Goal: Task Accomplishment & Management: Manage account settings

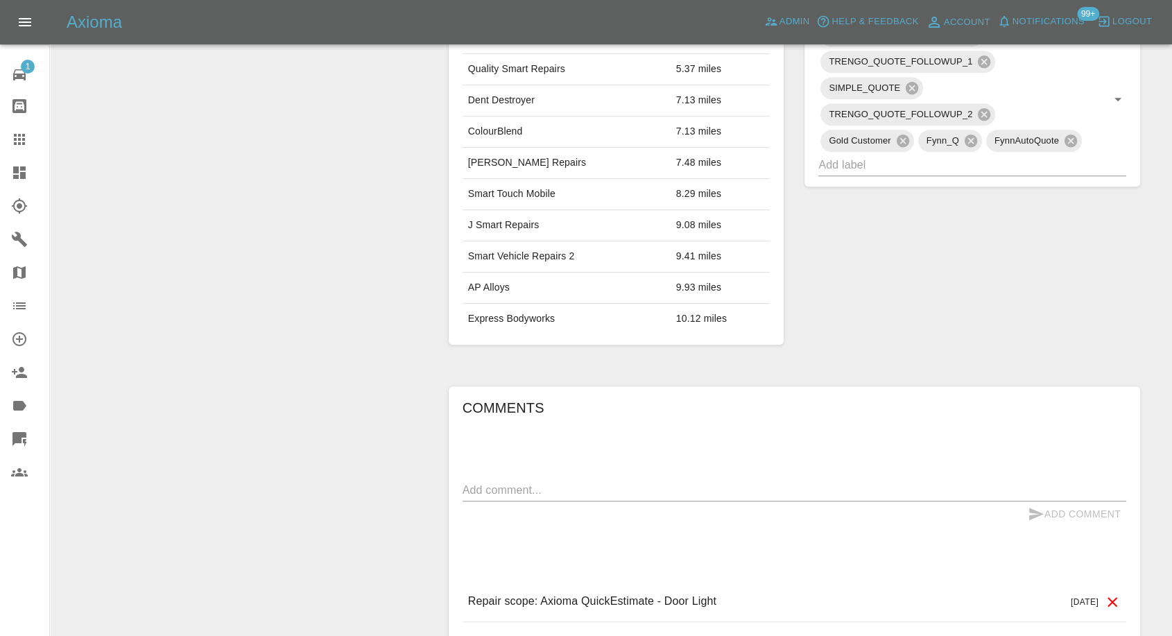
scroll to position [847, 0]
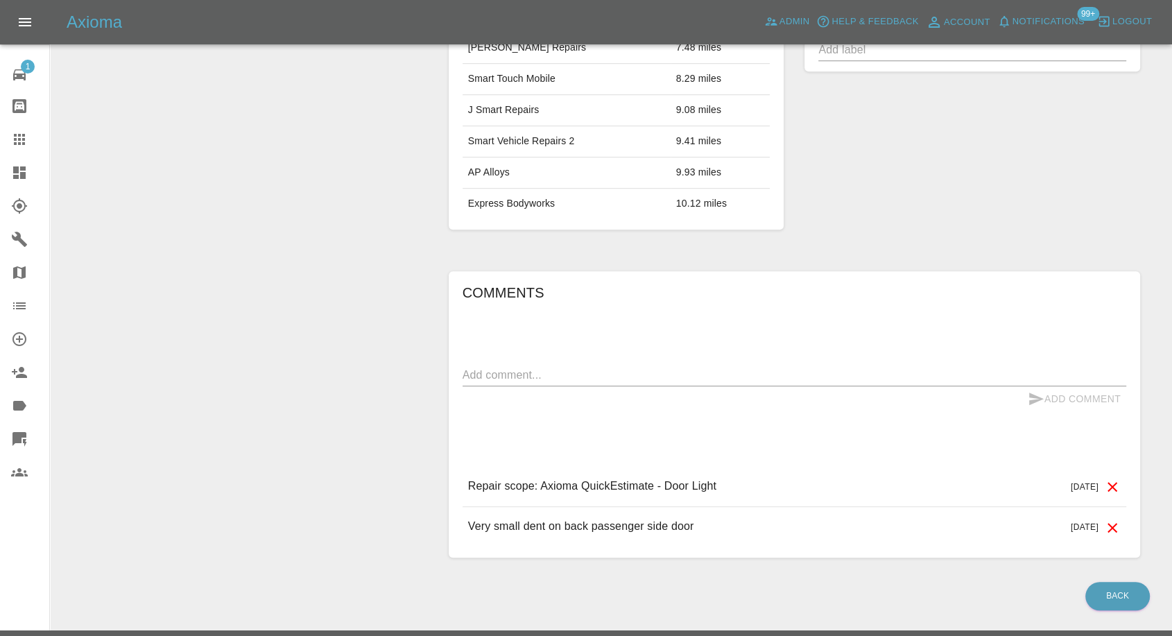
click at [616, 367] on textarea at bounding box center [793, 375] width 663 height 16
paste textarea "You quoted me more than 3x more than 4 other garages. Please remove my details"
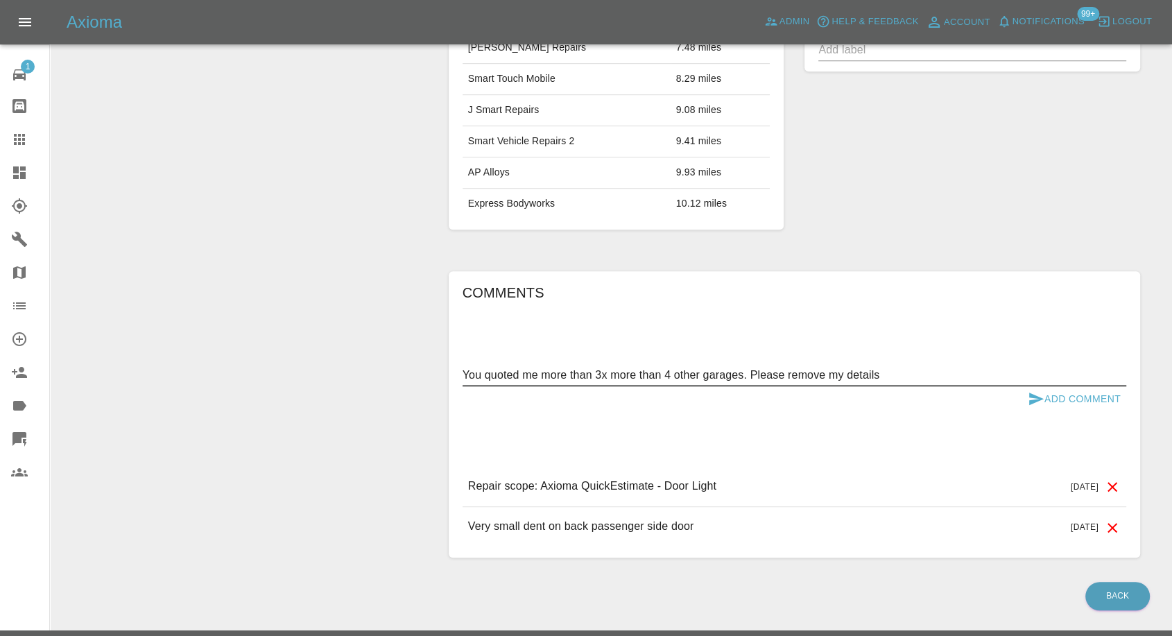
type textarea "You quoted me more than 3x more than 4 other garages. Please remove my details"
click at [1043, 395] on icon "submit" at bounding box center [1035, 398] width 17 height 17
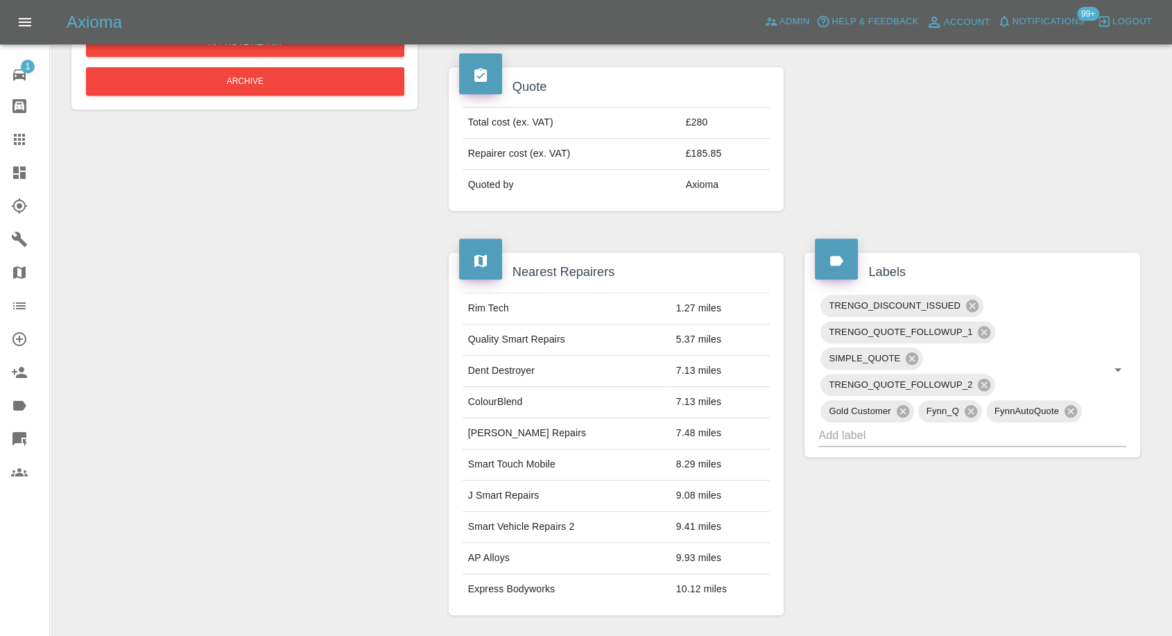
scroll to position [231, 0]
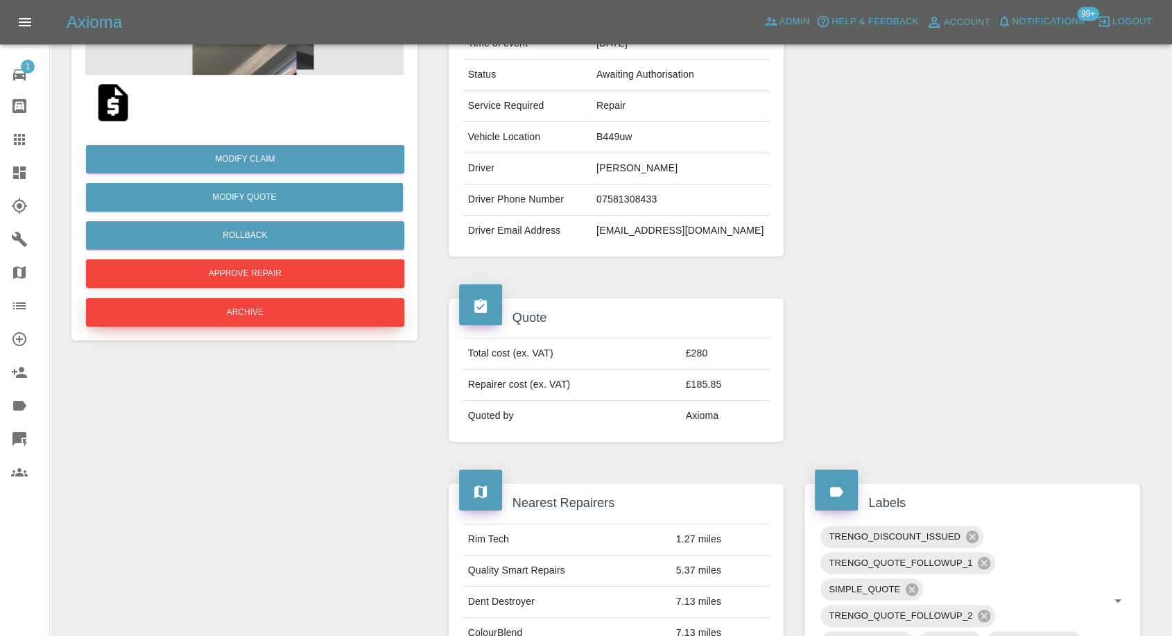
click at [308, 309] on button "Archive" at bounding box center [245, 312] width 318 height 28
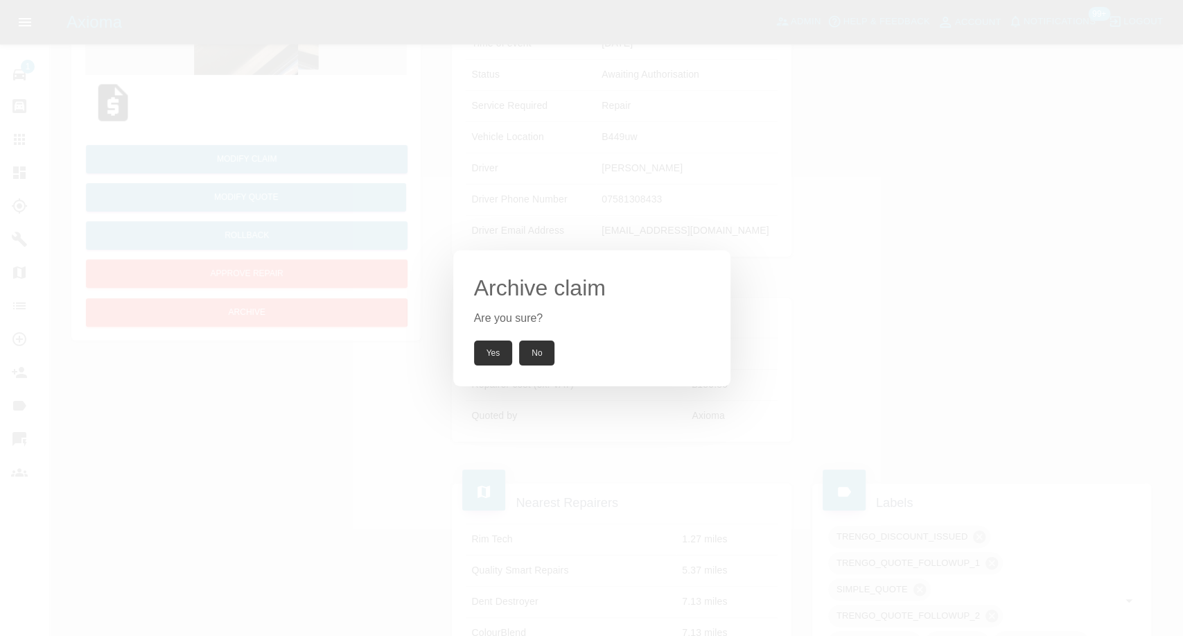
click at [485, 353] on button "Yes" at bounding box center [493, 352] width 39 height 25
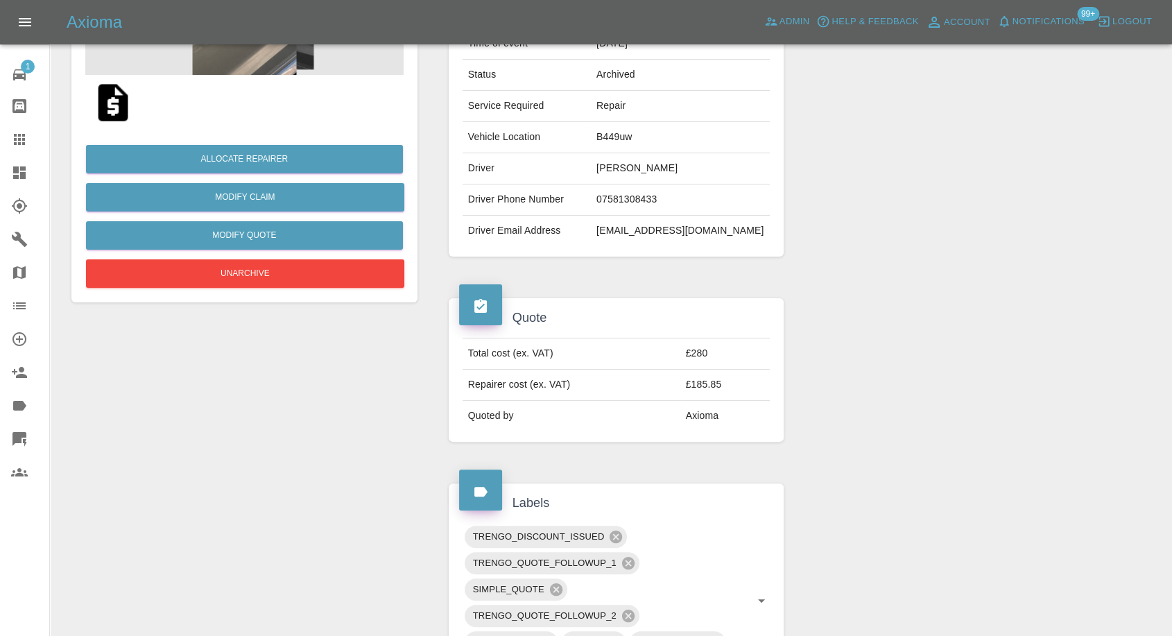
click at [438, 1] on div "Axioma Admin Help & Feedback Account Notifications 99+ Logout" at bounding box center [586, 22] width 1172 height 44
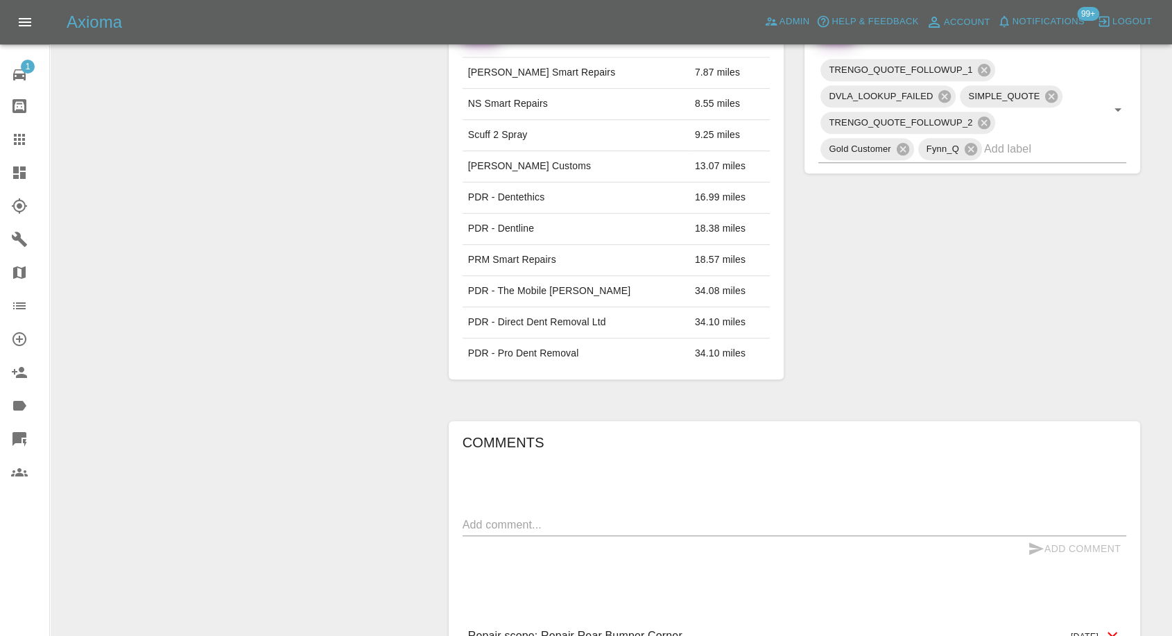
scroll to position [770, 0]
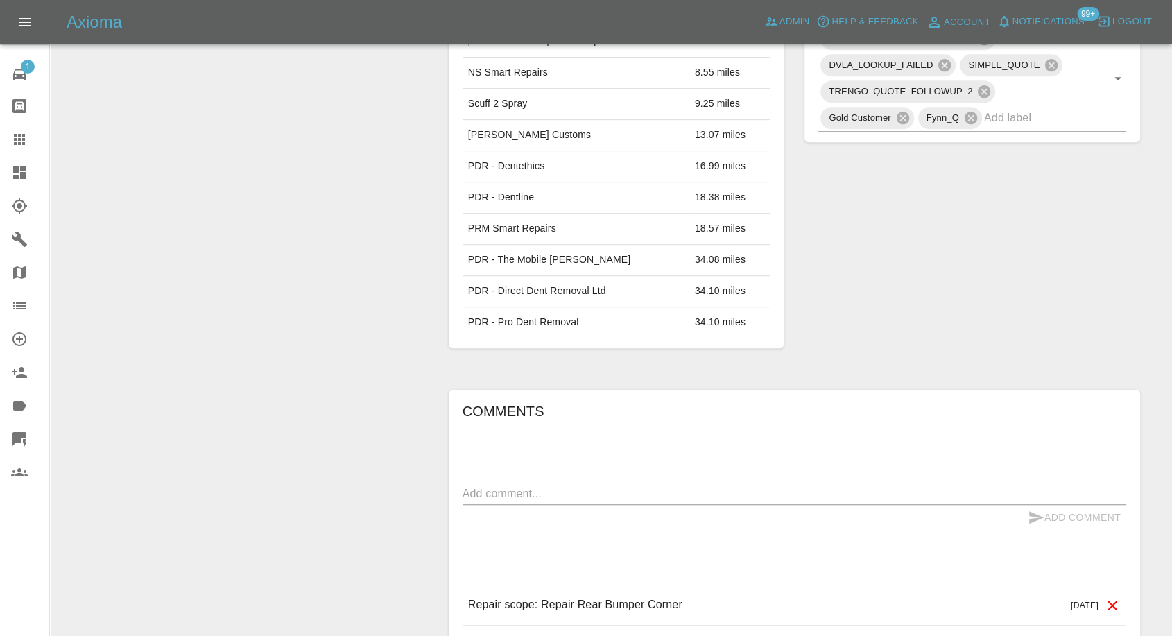
drag, startPoint x: 559, startPoint y: 439, endPoint x: 555, endPoint y: 456, distance: 17.8
click at [557, 483] on div "x" at bounding box center [793, 494] width 663 height 22
paste textarea "Cf43 4HB"
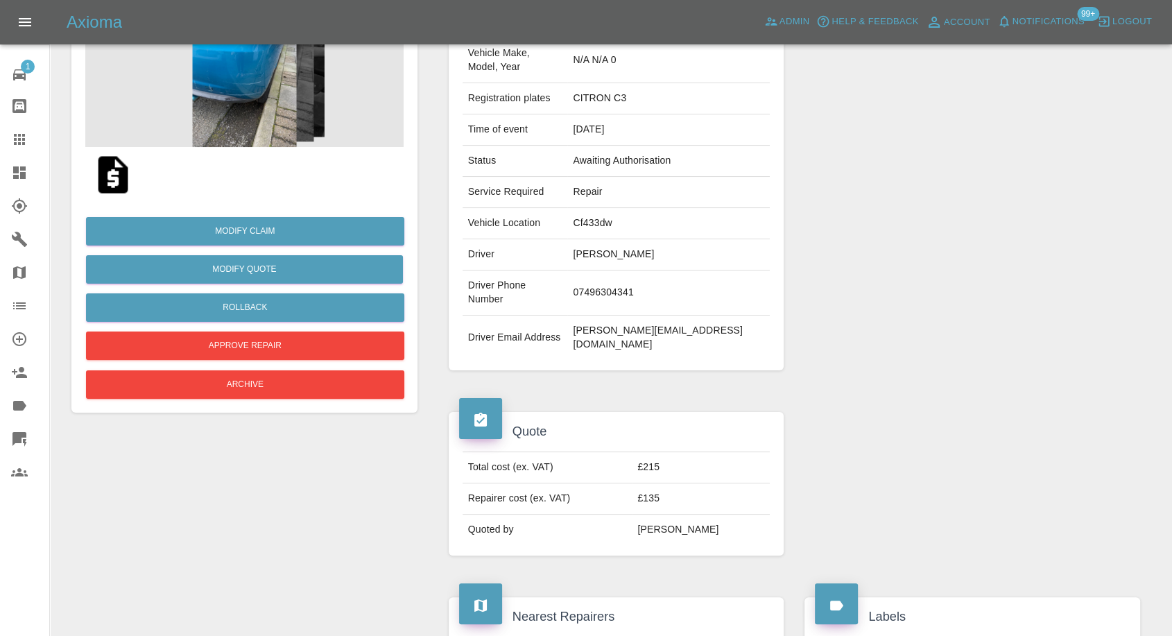
scroll to position [154, 0]
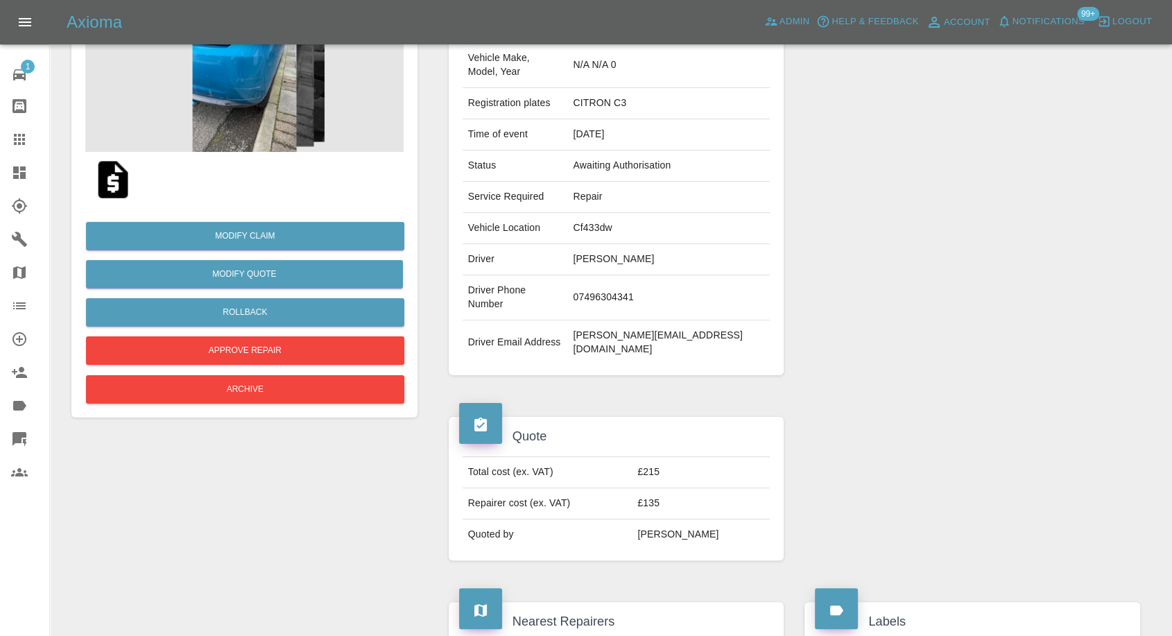
click at [627, 214] on td "Cf433dw" at bounding box center [668, 228] width 202 height 31
copy td "Cf433dw"
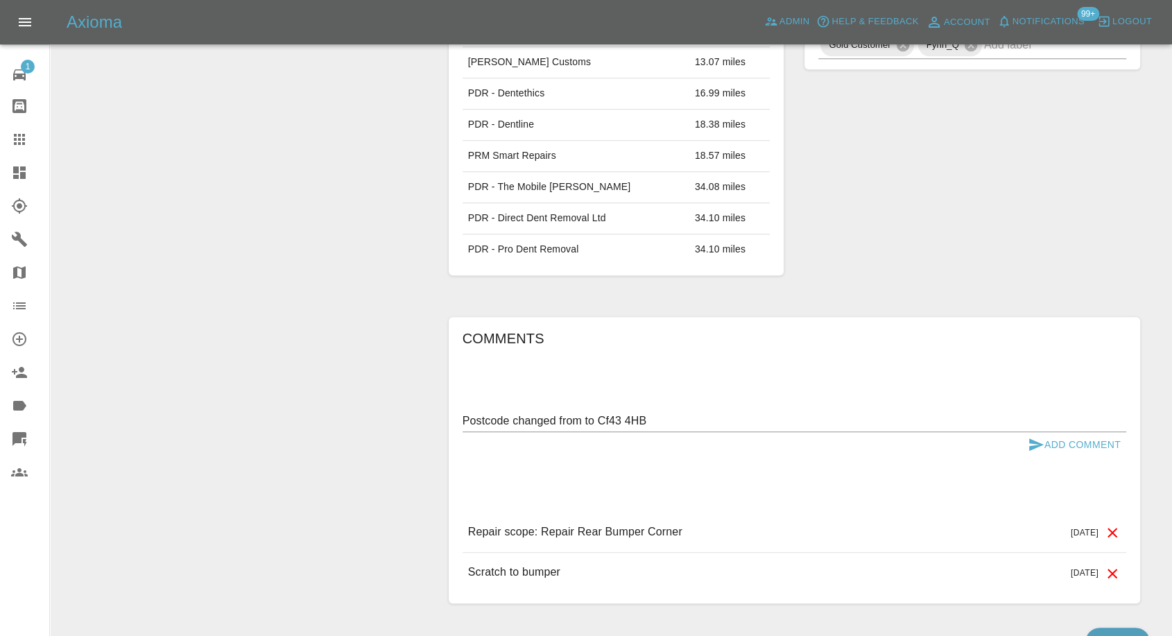
scroll to position [847, 0]
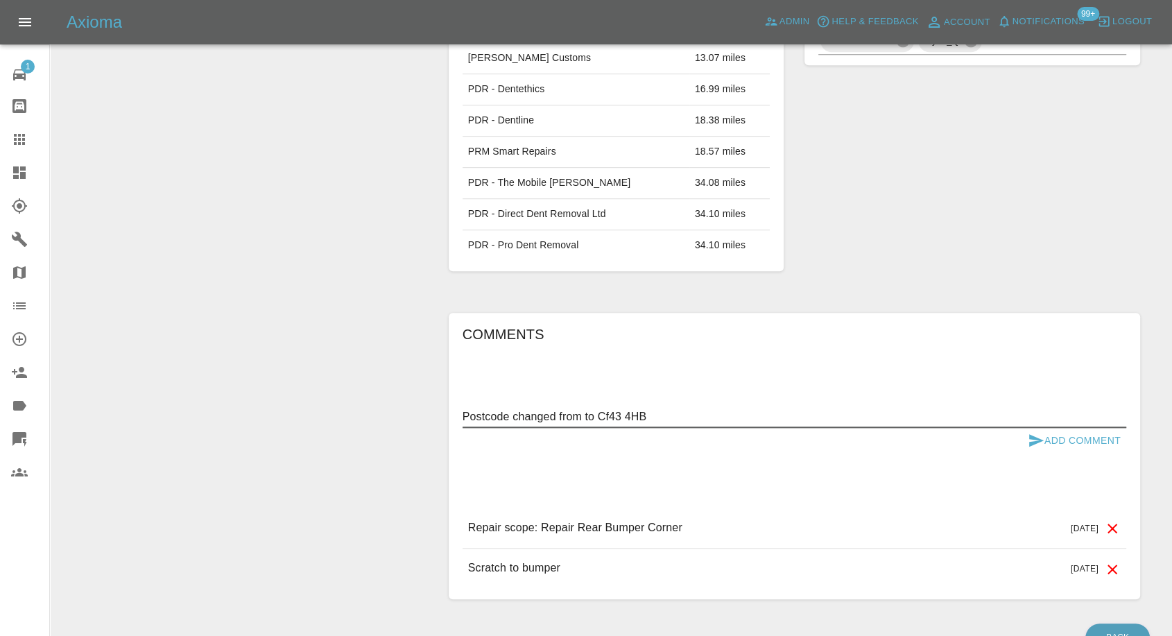
click at [584, 408] on textarea "Postcode changed from to Cf43 4HB" at bounding box center [793, 416] width 663 height 16
paste textarea "Cf433dw"
type textarea "Postcode changed from Cf433dw to Cf43 4HB"
click at [1027, 432] on icon "submit" at bounding box center [1035, 440] width 17 height 17
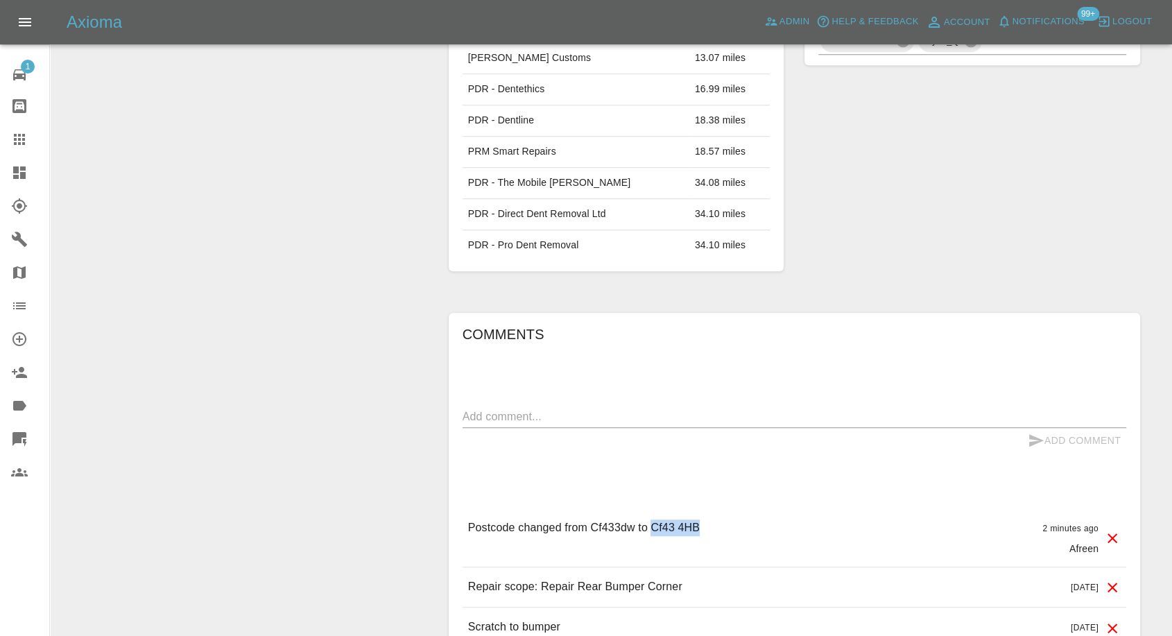
drag, startPoint x: 653, startPoint y: 480, endPoint x: 758, endPoint y: 480, distance: 105.4
click at [758, 508] on div "Postcode changed from Cf433dw to Cf43 4HB 2 minutes ago Afreen" at bounding box center [793, 537] width 663 height 58
copy p "Cf43 4HB"
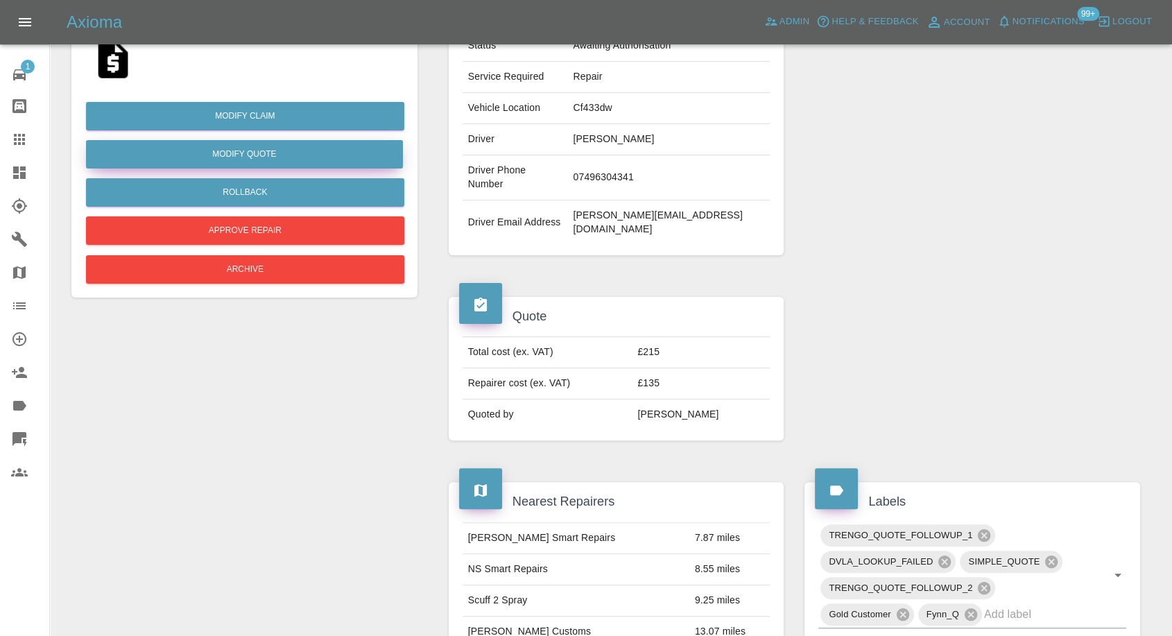
scroll to position [0, 0]
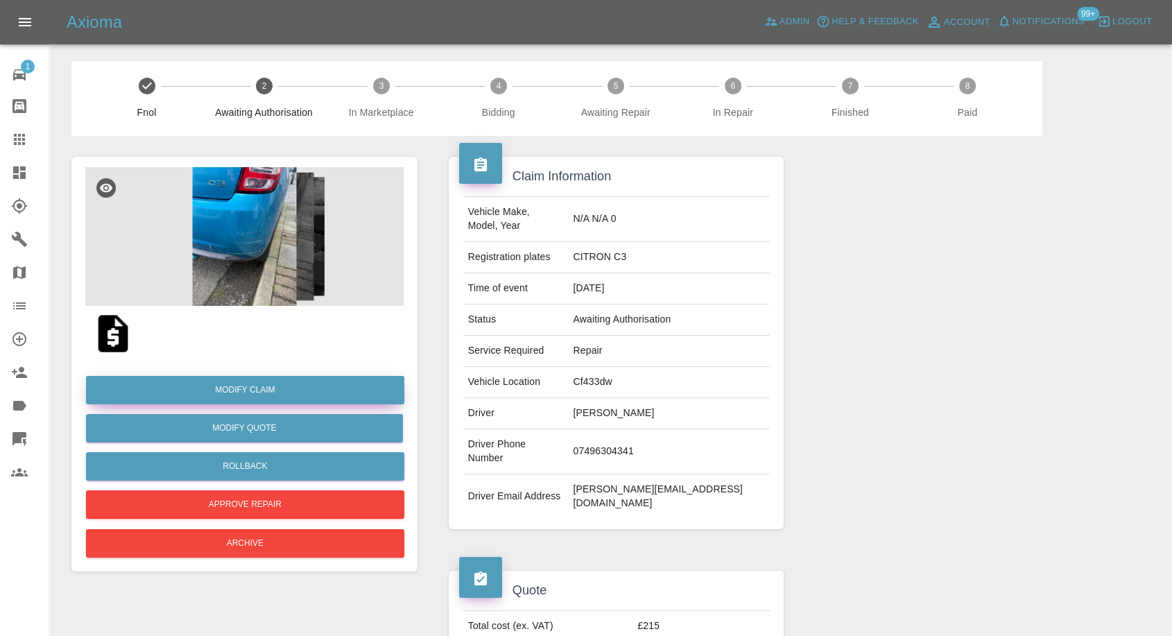
click at [266, 387] on link "Modify Claim" at bounding box center [245, 390] width 318 height 28
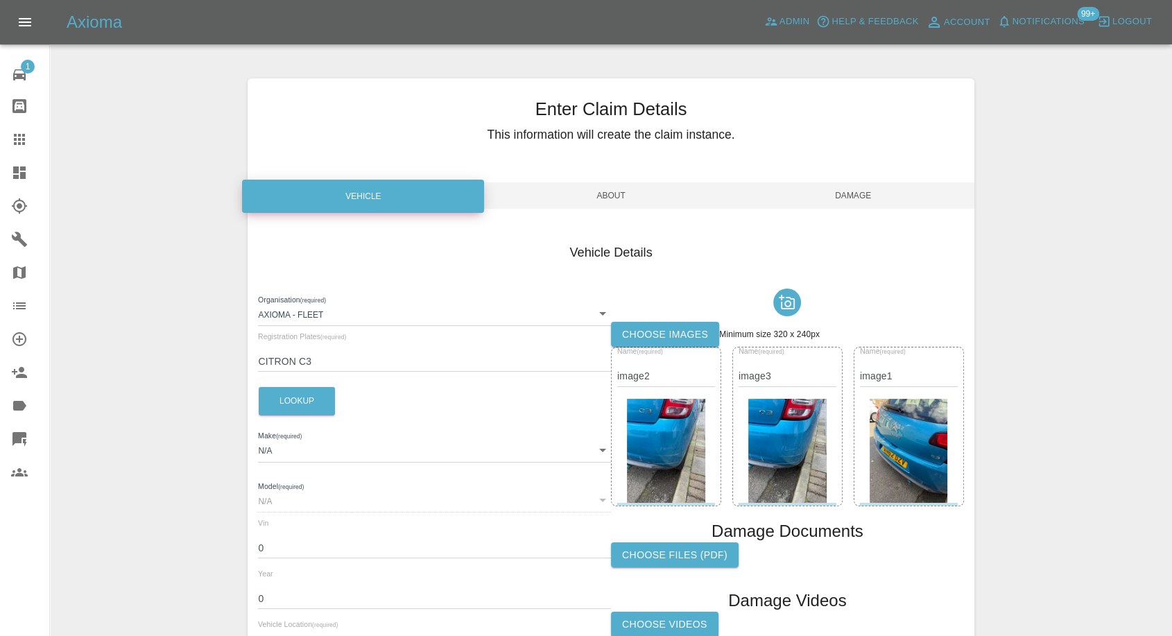
click at [625, 196] on span "About" at bounding box center [610, 195] width 242 height 26
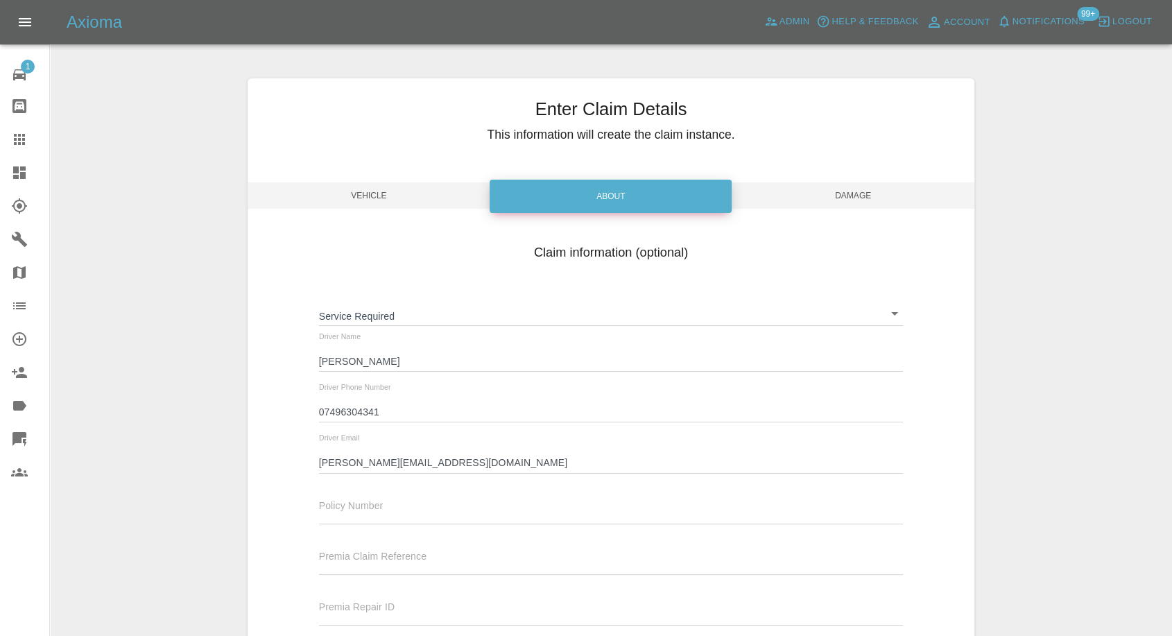
click at [378, 196] on span "Vehicle" at bounding box center [368, 195] width 242 height 26
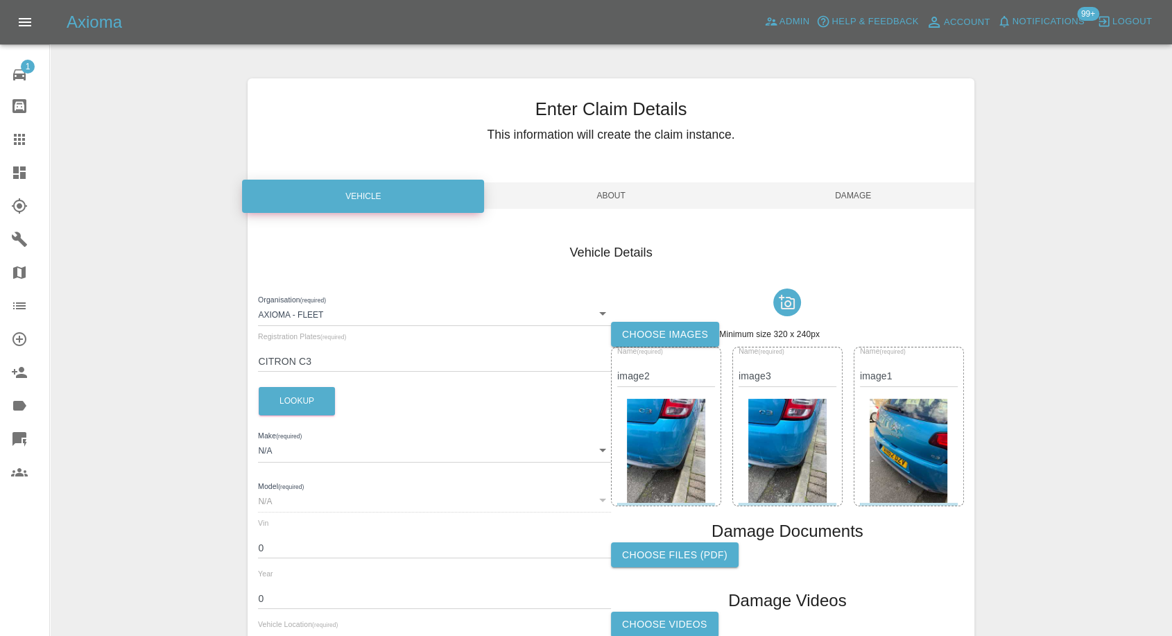
scroll to position [157, 0]
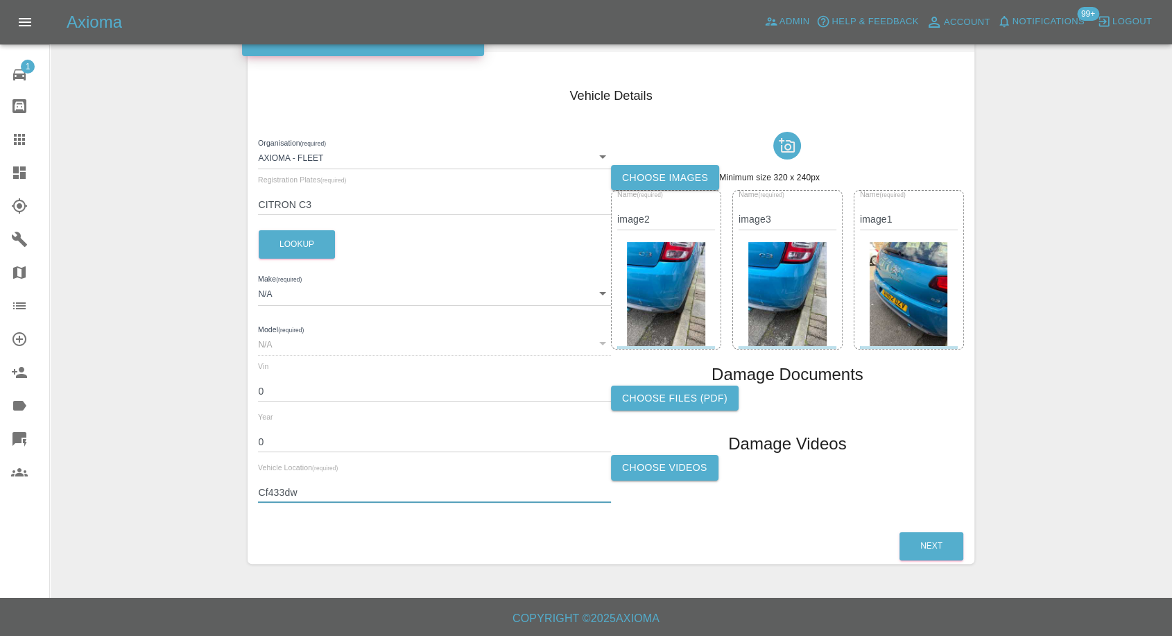
drag, startPoint x: 322, startPoint y: 494, endPoint x: 166, endPoint y: 490, distance: 155.3
click at [167, 491] on div "Enter Claim Details This information will create the claim instance. Vehicle Ab…" at bounding box center [611, 242] width 1120 height 677
paste input "4HB"
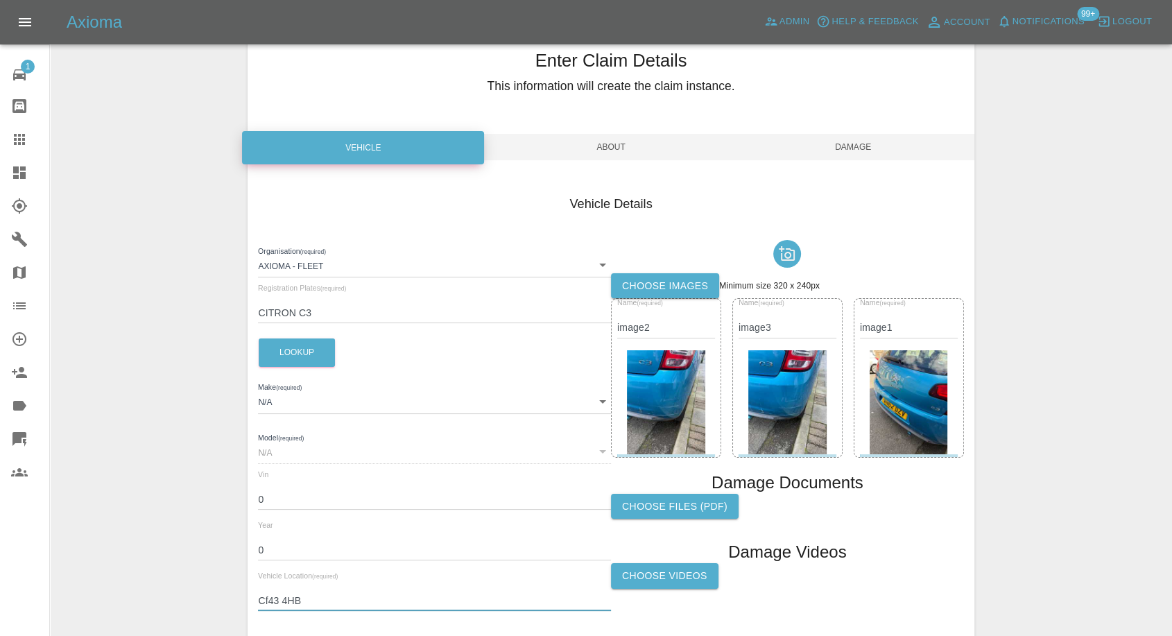
scroll to position [0, 0]
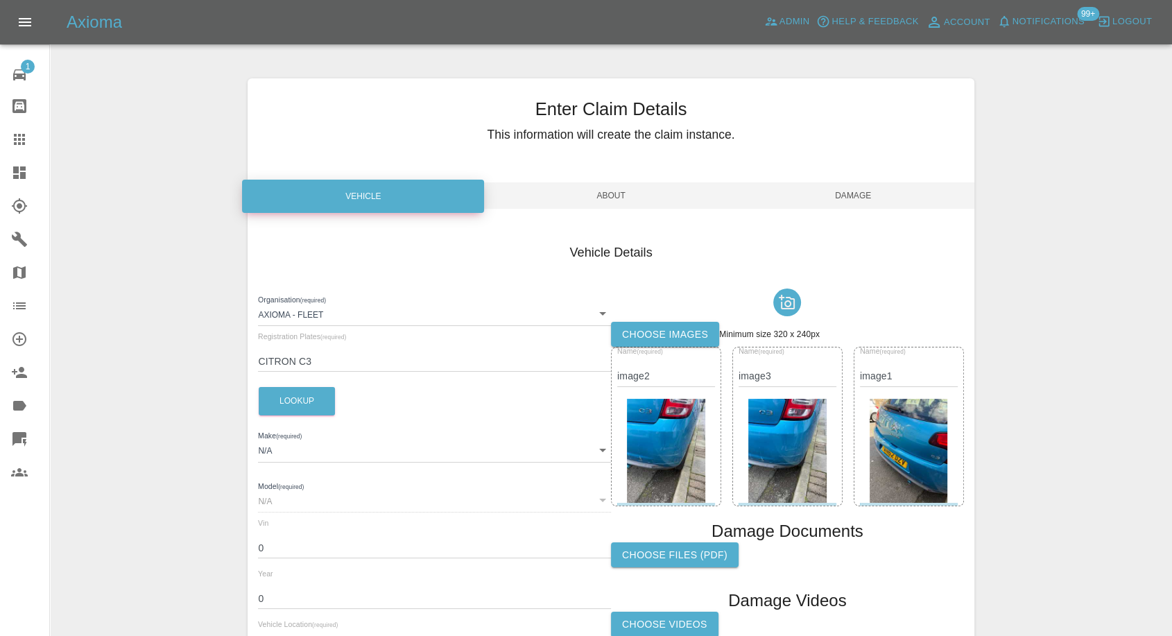
type input "Cf43 4HB"
click at [860, 180] on div "Enter Claim Details This information will create the claim instance. Vehicle Ab…" at bounding box center [610, 399] width 726 height 642
click at [855, 196] on span "Damage" at bounding box center [853, 195] width 242 height 26
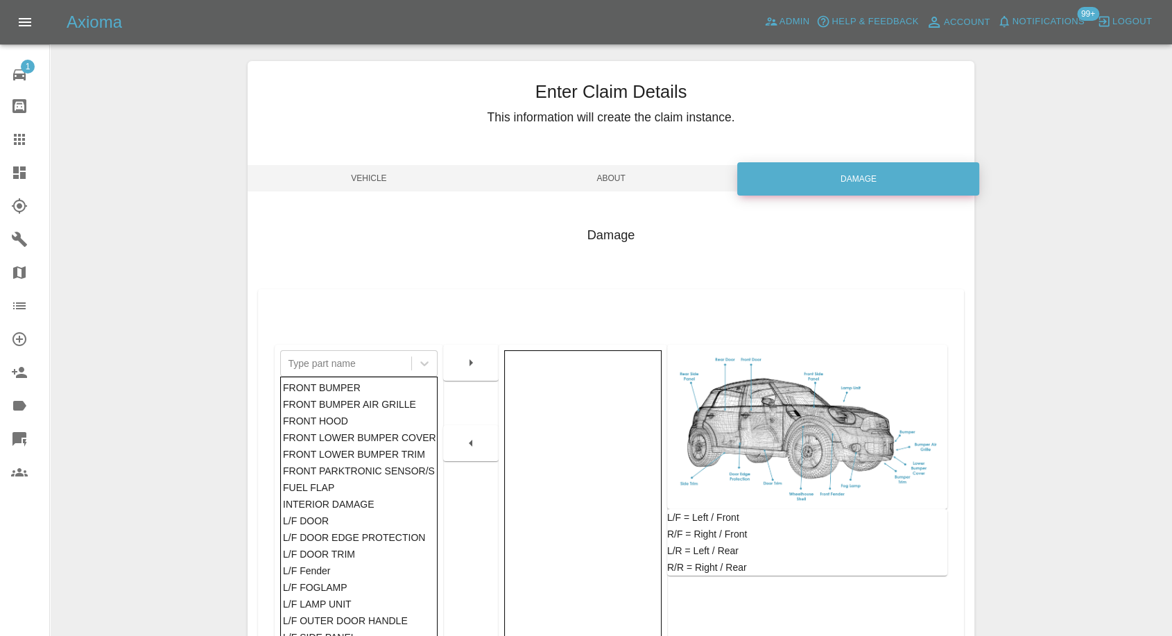
scroll to position [154, 0]
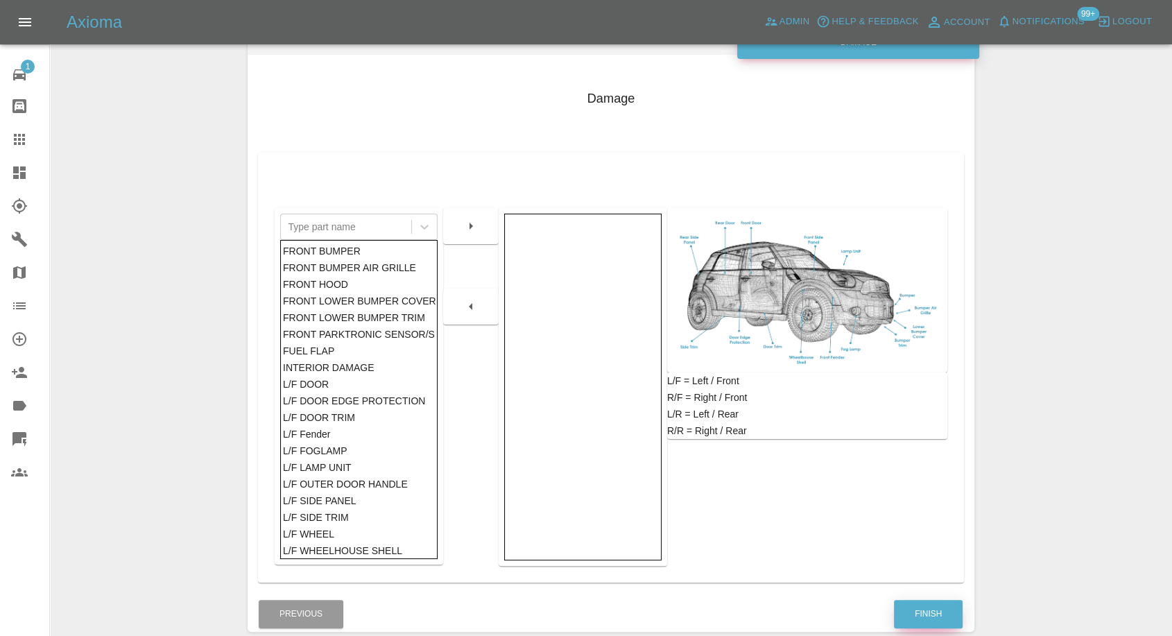
click at [926, 620] on button "Finish" at bounding box center [928, 614] width 69 height 28
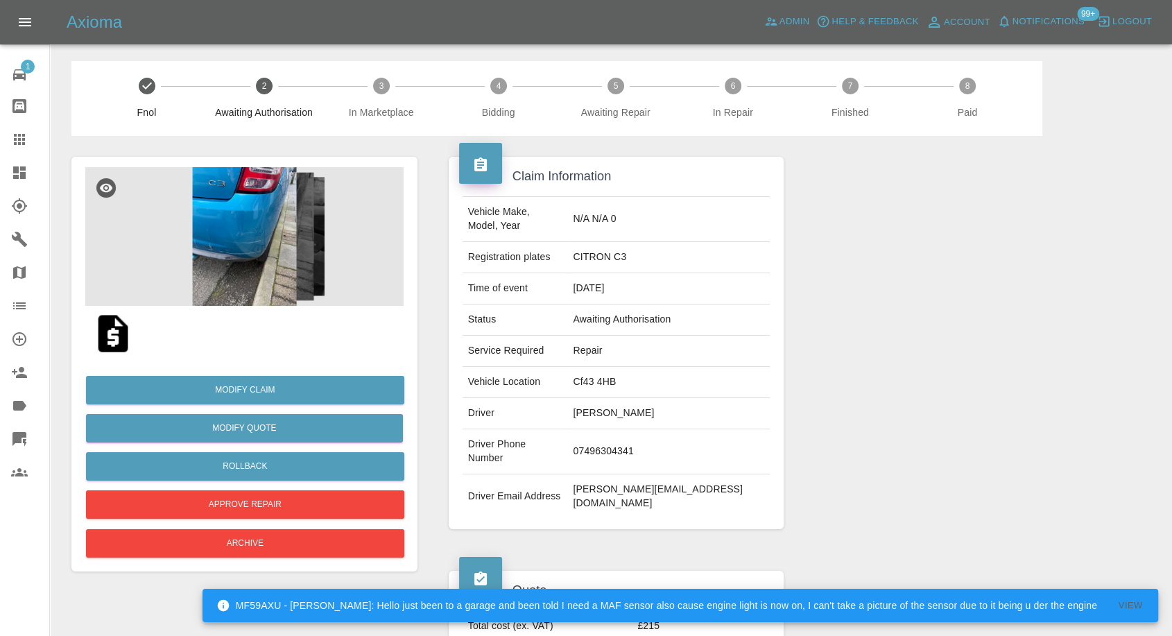
click at [112, 337] on img at bounding box center [113, 333] width 44 height 44
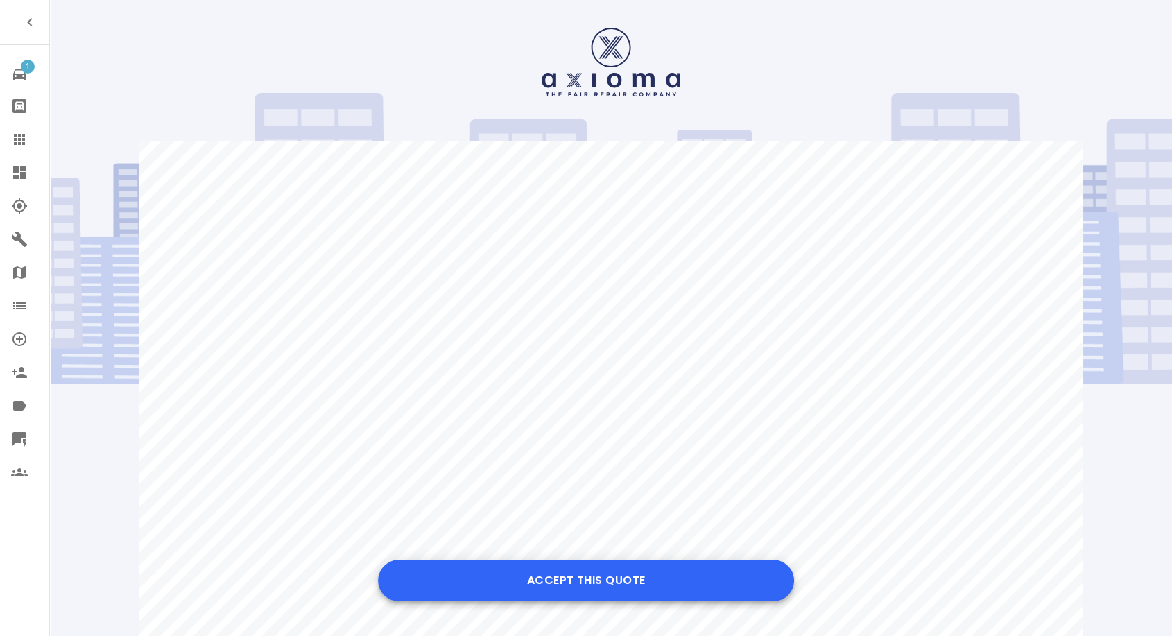
click at [579, 568] on button "Accept this Quote" at bounding box center [586, 580] width 416 height 42
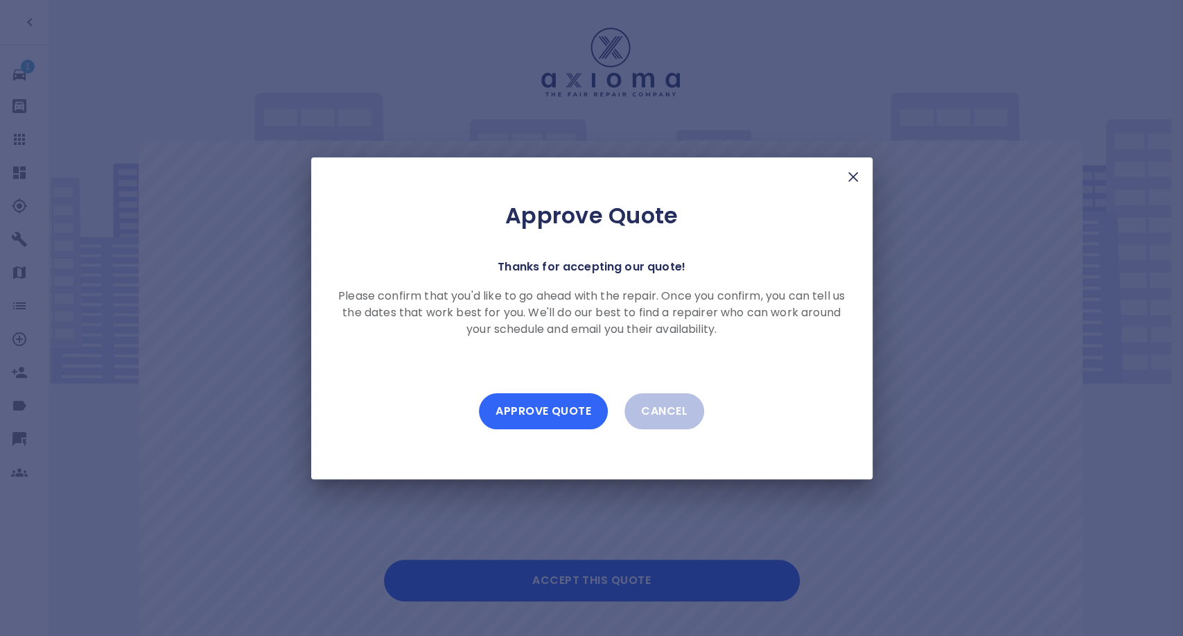
click at [550, 408] on button "Approve Quote" at bounding box center [543, 411] width 129 height 36
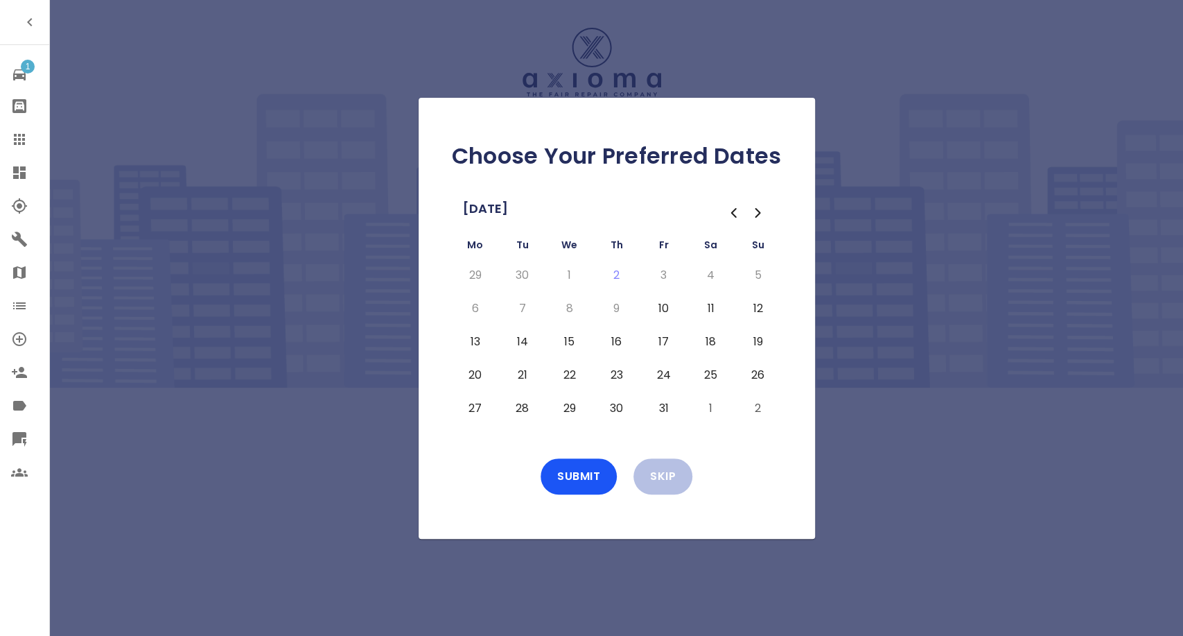
click at [482, 340] on button "13" at bounding box center [475, 342] width 25 height 22
click at [521, 340] on button "14" at bounding box center [522, 342] width 25 height 22
click at [570, 344] on button "15" at bounding box center [569, 342] width 25 height 22
drag, startPoint x: 661, startPoint y: 339, endPoint x: 616, endPoint y: 359, distance: 50.0
click at [661, 338] on button "17" at bounding box center [664, 342] width 25 height 22
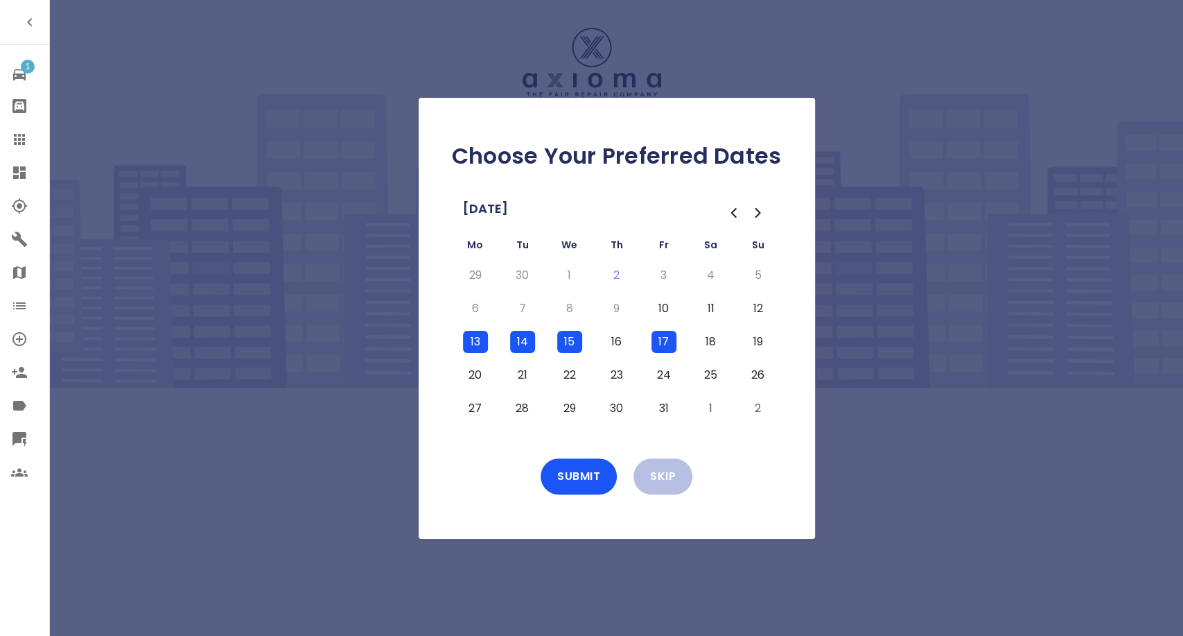
drag, startPoint x: 478, startPoint y: 377, endPoint x: 520, endPoint y: 377, distance: 41.6
click at [481, 377] on button "20" at bounding box center [475, 375] width 25 height 22
click at [523, 377] on button "21" at bounding box center [522, 375] width 25 height 22
click at [573, 373] on button "22" at bounding box center [569, 375] width 25 height 22
click at [565, 376] on button "22" at bounding box center [569, 375] width 25 height 22
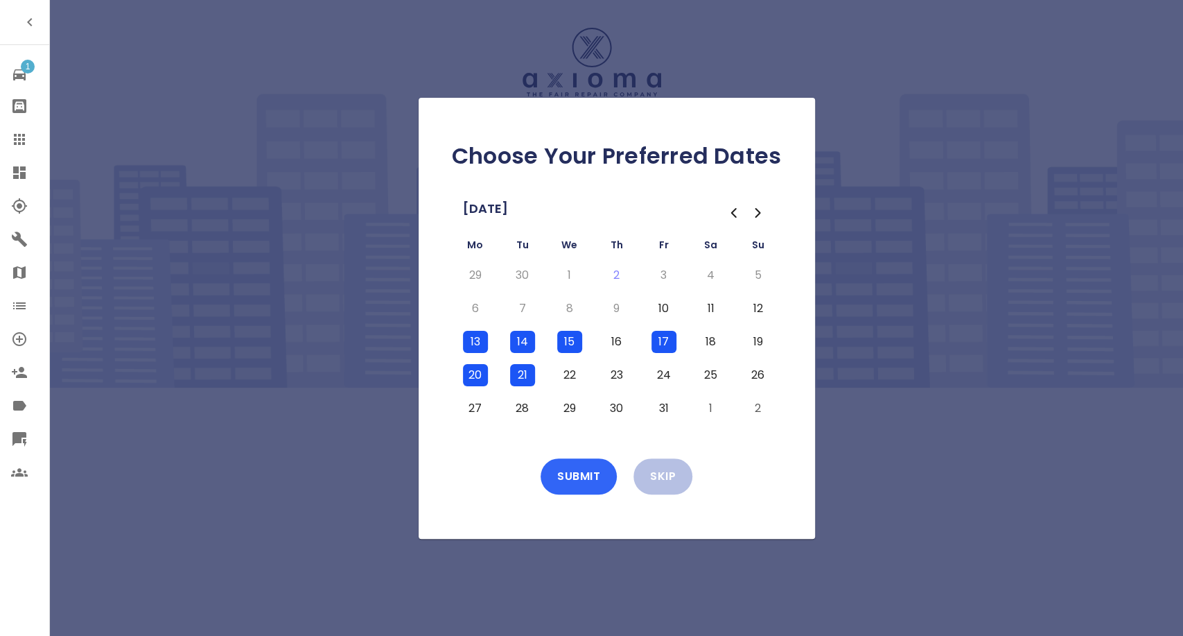
click at [585, 473] on button "Submit" at bounding box center [579, 476] width 76 height 36
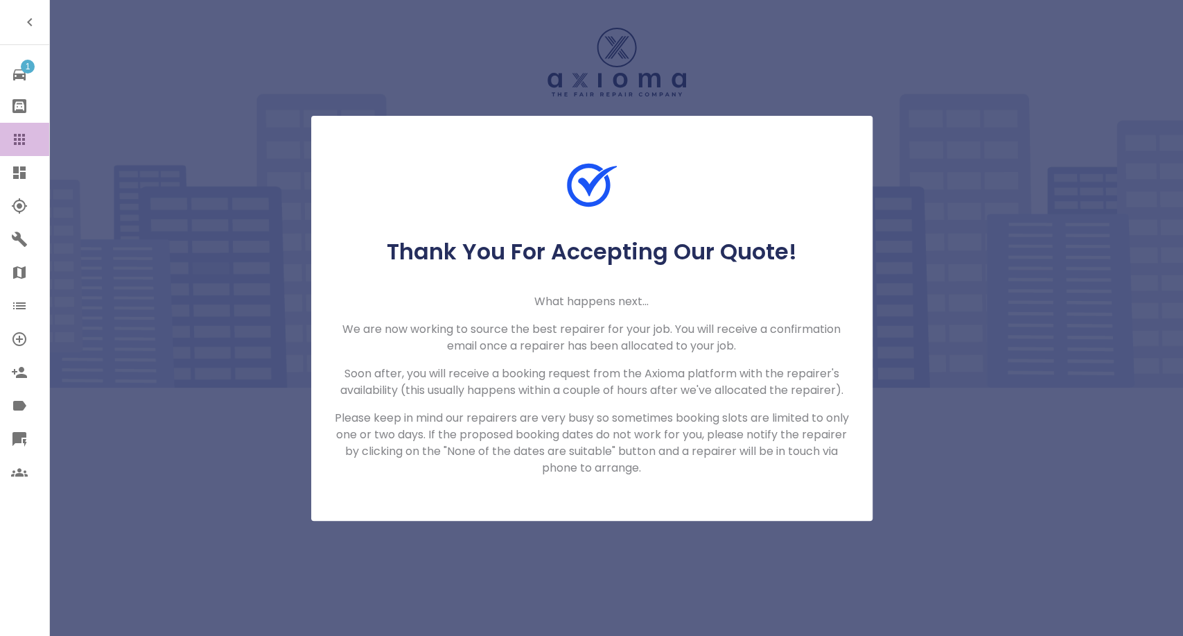
click at [26, 130] on link "Claims" at bounding box center [24, 139] width 49 height 33
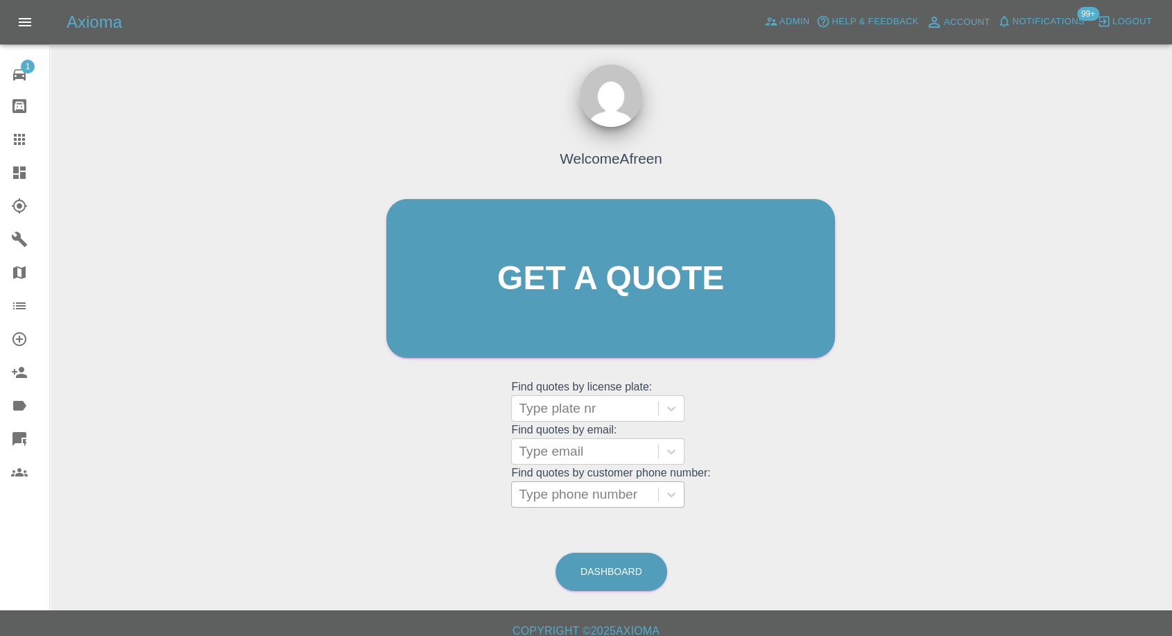
click at [611, 499] on div at bounding box center [585, 494] width 132 height 19
paste input "+447890699645"
drag, startPoint x: 544, startPoint y: 495, endPoint x: 339, endPoint y: 494, distance: 205.2
click at [369, 494] on div "Welcome Afreen Get a quote Get a quote Find quotes by license plate: Type plate…" at bounding box center [611, 345] width 1100 height 498
type input "07890699645"
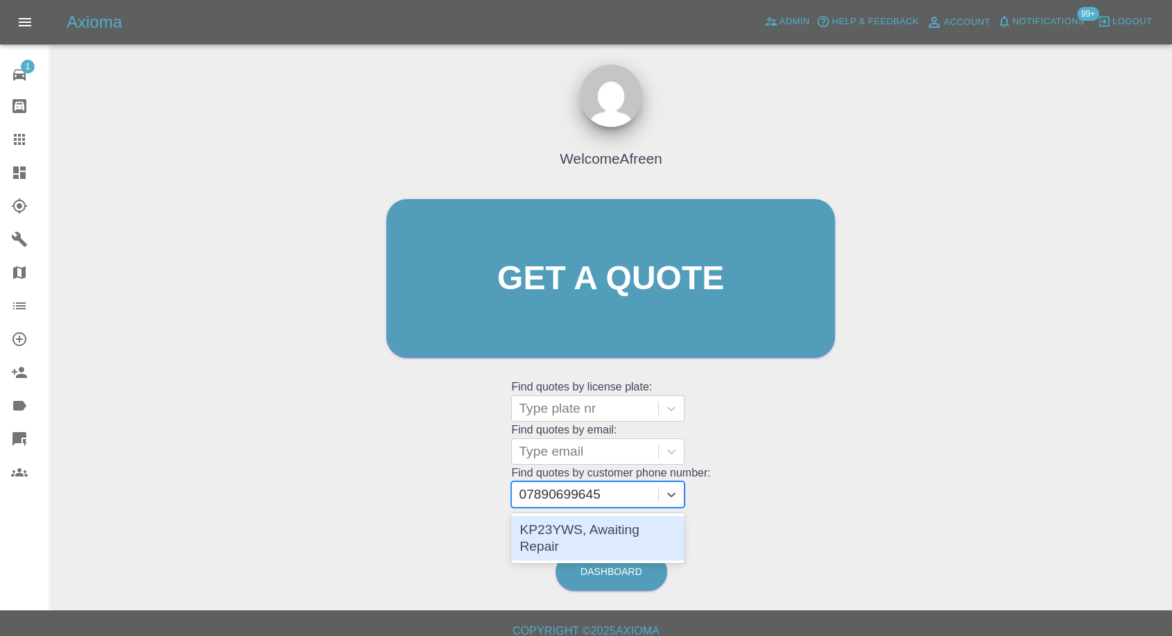
click at [638, 532] on div "KP23YWS, Awaiting Repair" at bounding box center [597, 538] width 173 height 44
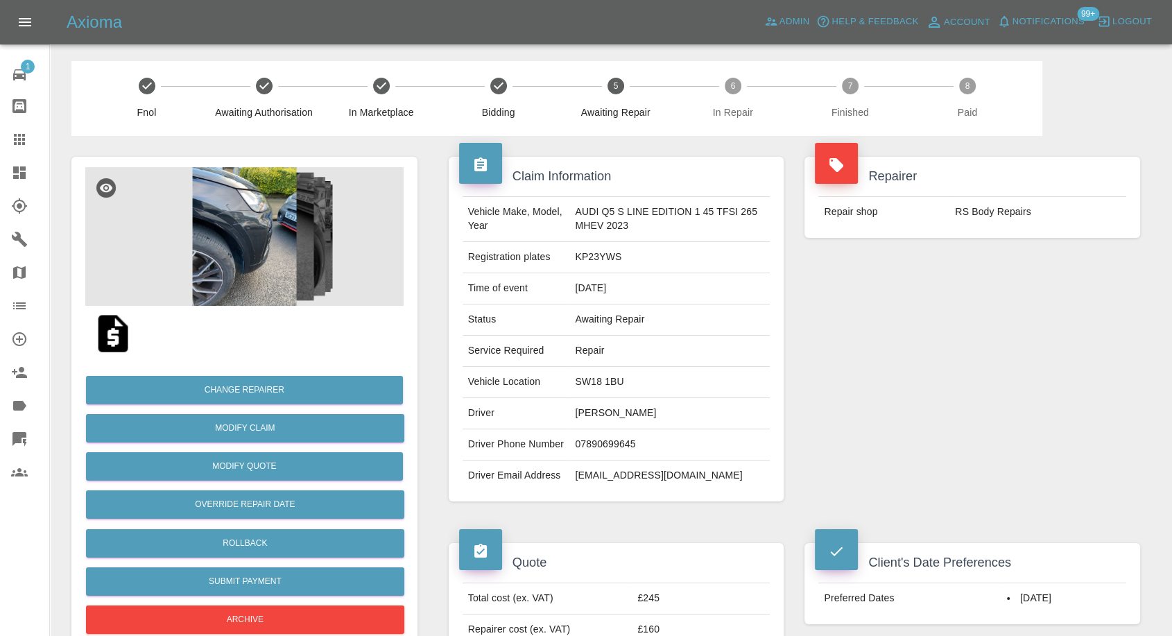
click at [587, 460] on td "07890699645" at bounding box center [669, 444] width 200 height 31
copy td "07890699645"
click at [844, 459] on div "Repairer Repair shop RS Body Repairs" at bounding box center [972, 329] width 356 height 386
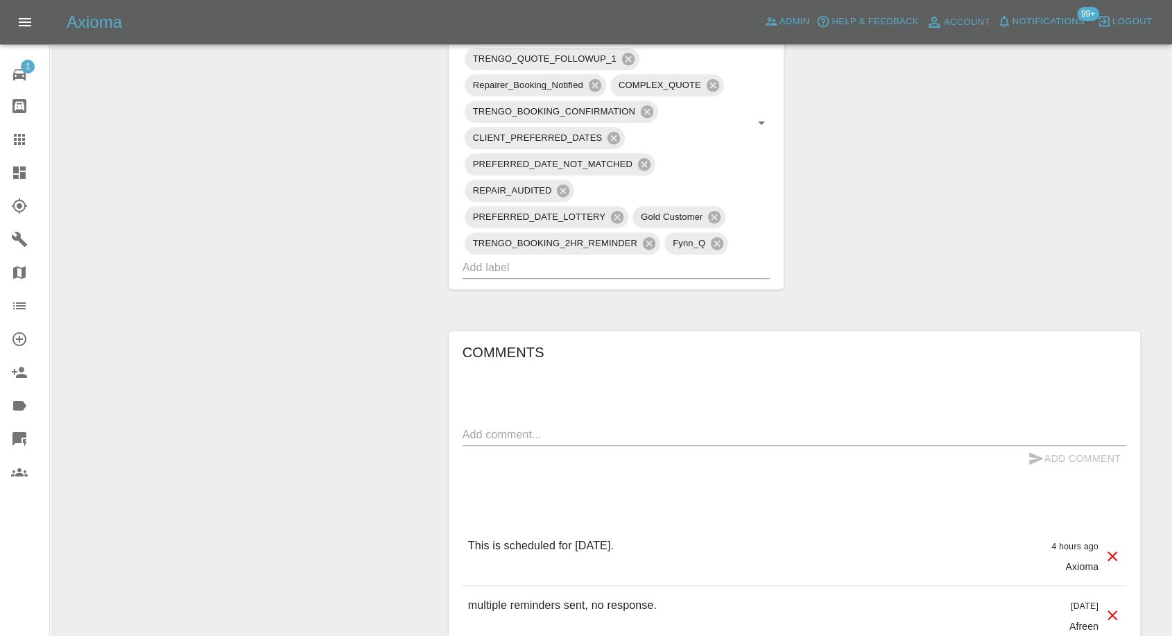
scroll to position [1001, 0]
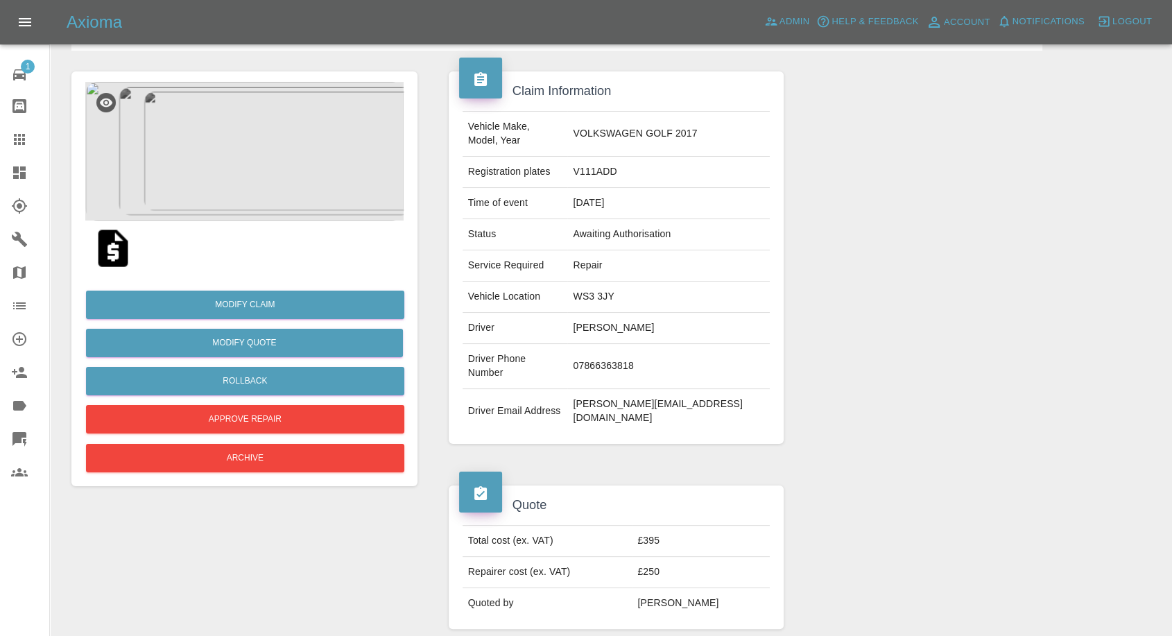
scroll to position [77, 0]
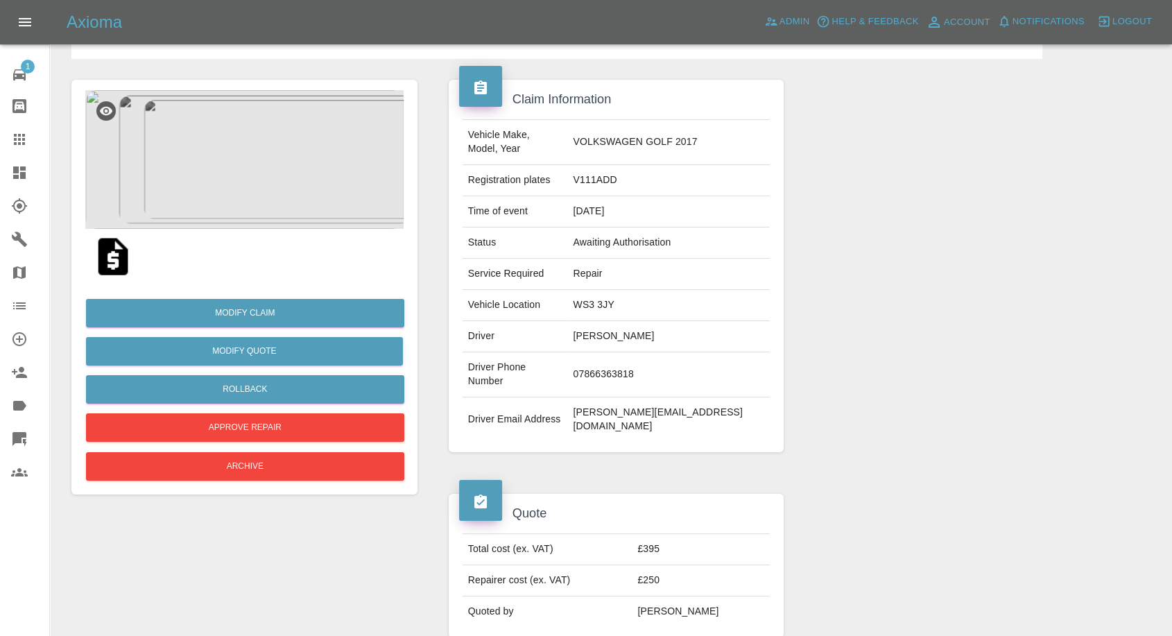
click at [620, 397] on td "dave@dockrat.co.uk" at bounding box center [668, 419] width 202 height 44
copy td "dave@dockrat.co.uk"
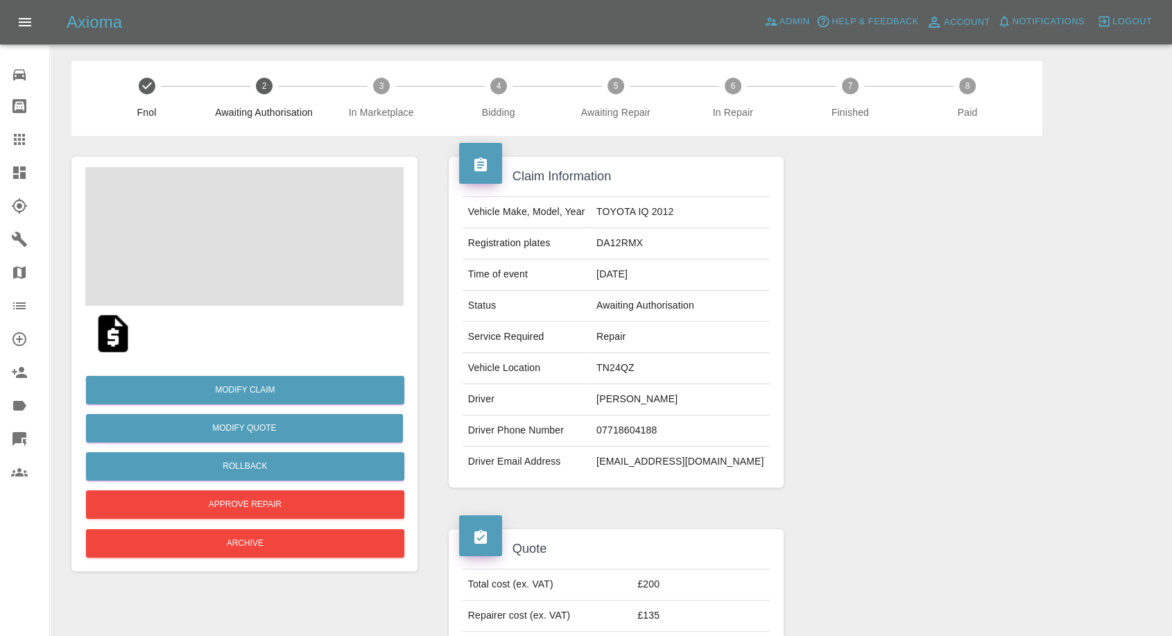
click at [111, 333] on img at bounding box center [113, 333] width 44 height 44
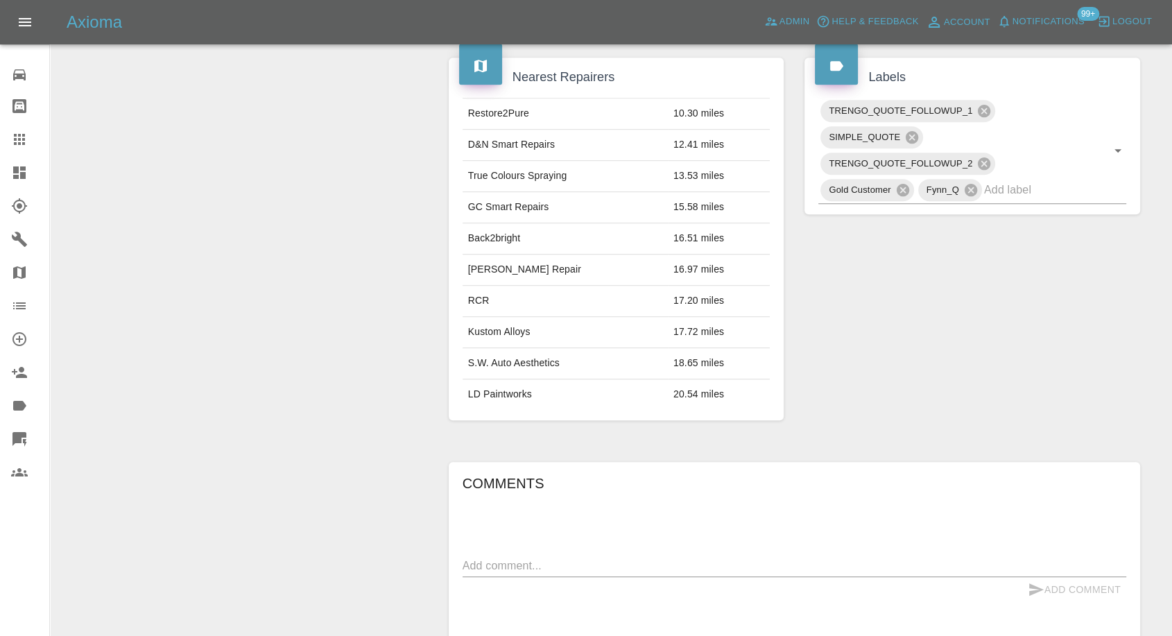
scroll to position [770, 0]
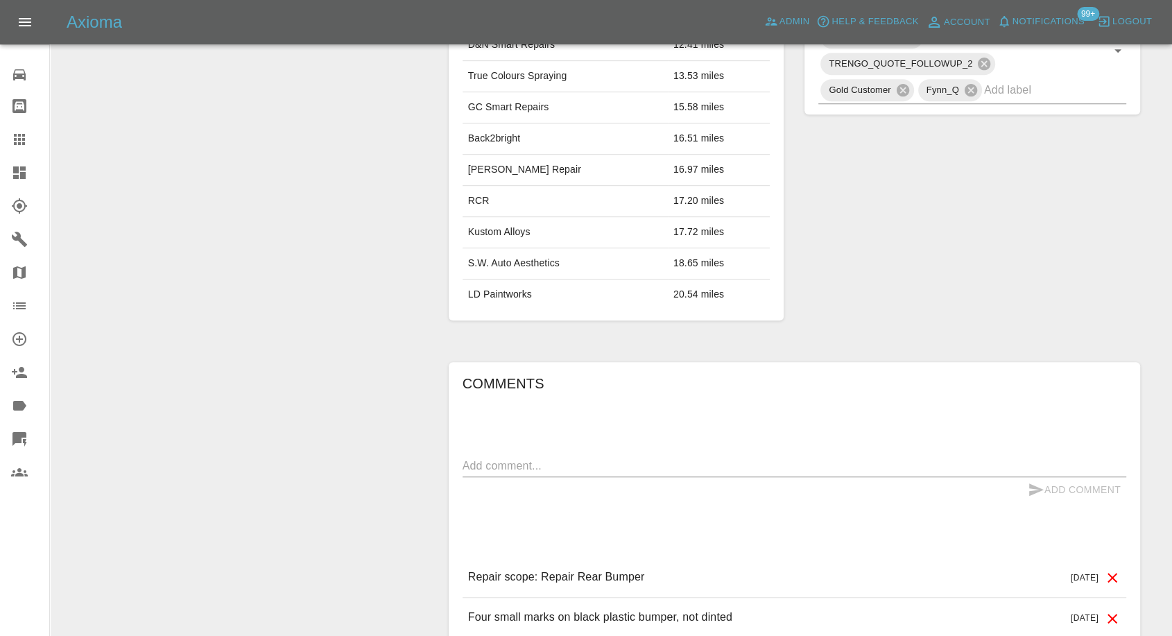
click at [619, 465] on textarea at bounding box center [793, 466] width 663 height 16
paste textarea "Thanks, but the lady who bumped into my car decided to go through her insurance…"
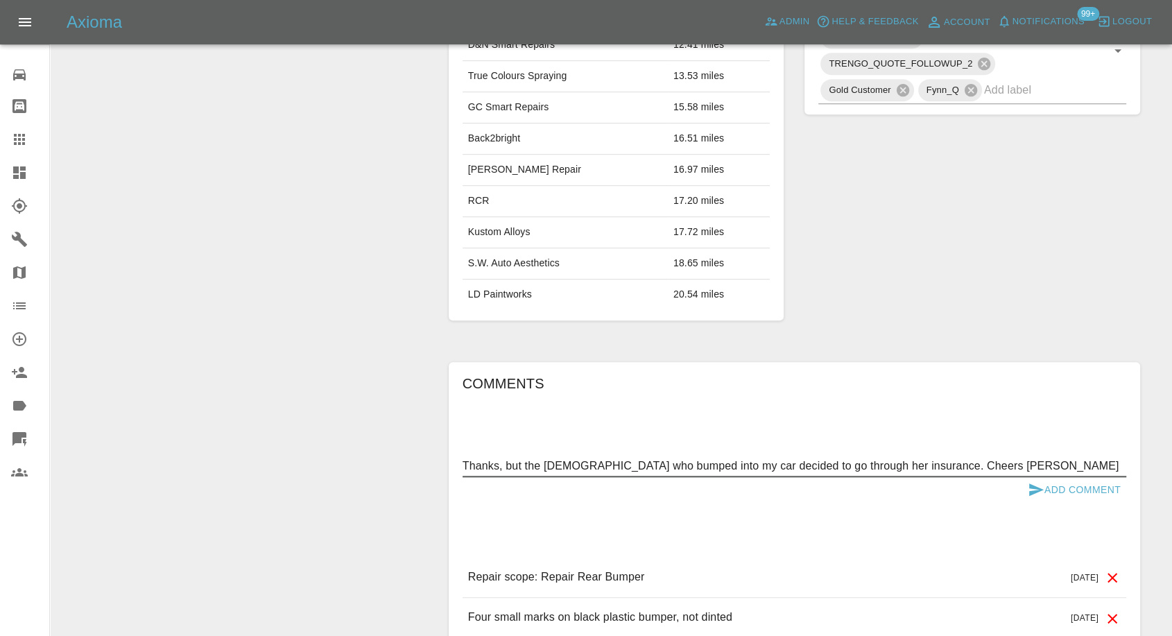
type textarea "Thanks, but the lady who bumped into my car decided to go through her insurance…"
click at [1036, 484] on icon "submit" at bounding box center [1035, 489] width 17 height 17
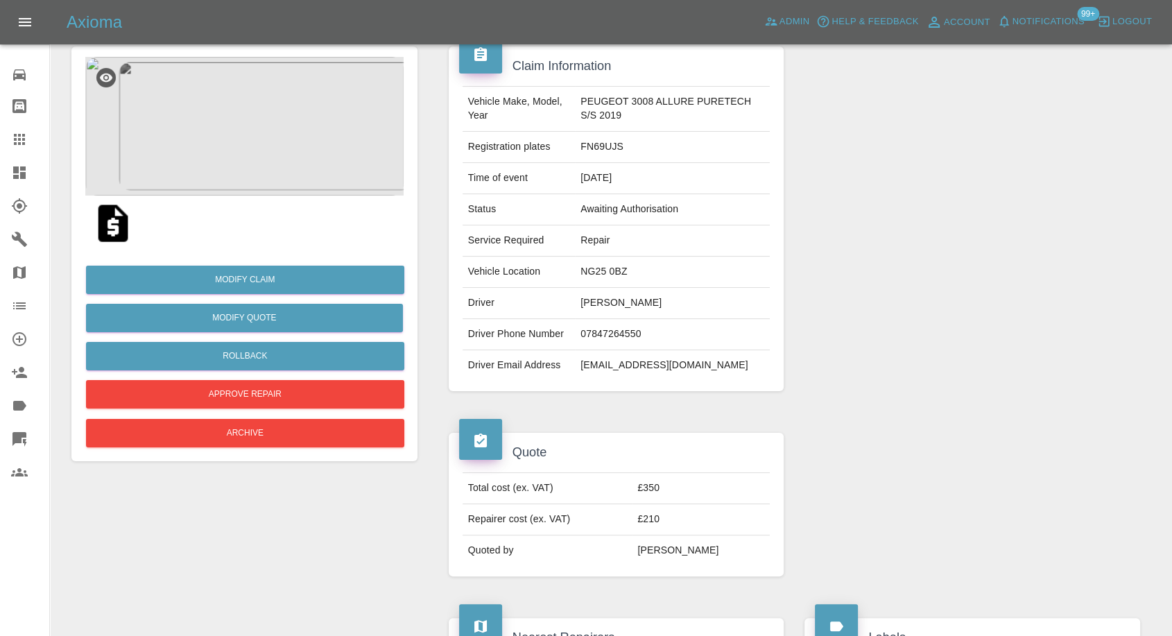
scroll to position [0, 0]
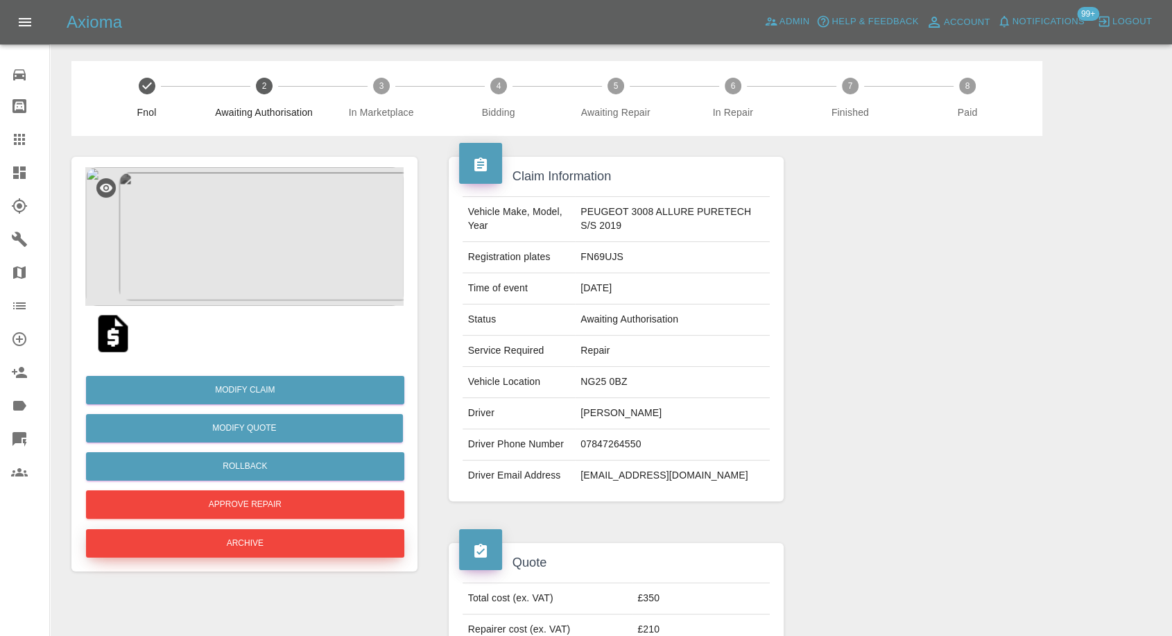
click at [202, 529] on button "Archive" at bounding box center [245, 543] width 318 height 28
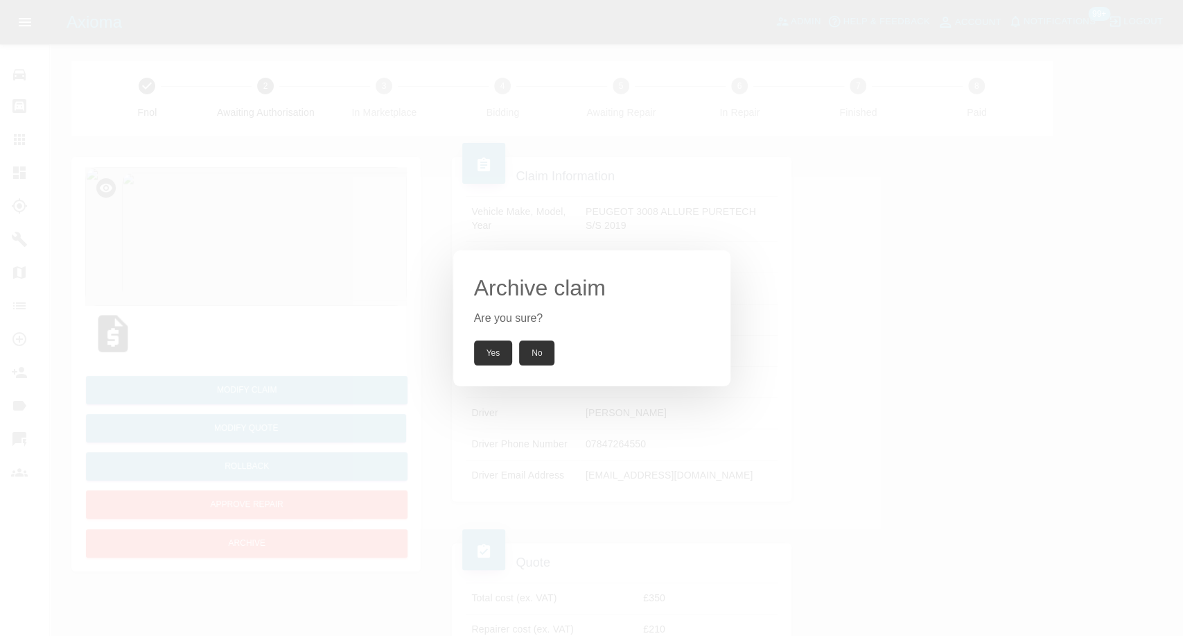
click at [496, 347] on button "Yes" at bounding box center [493, 352] width 39 height 25
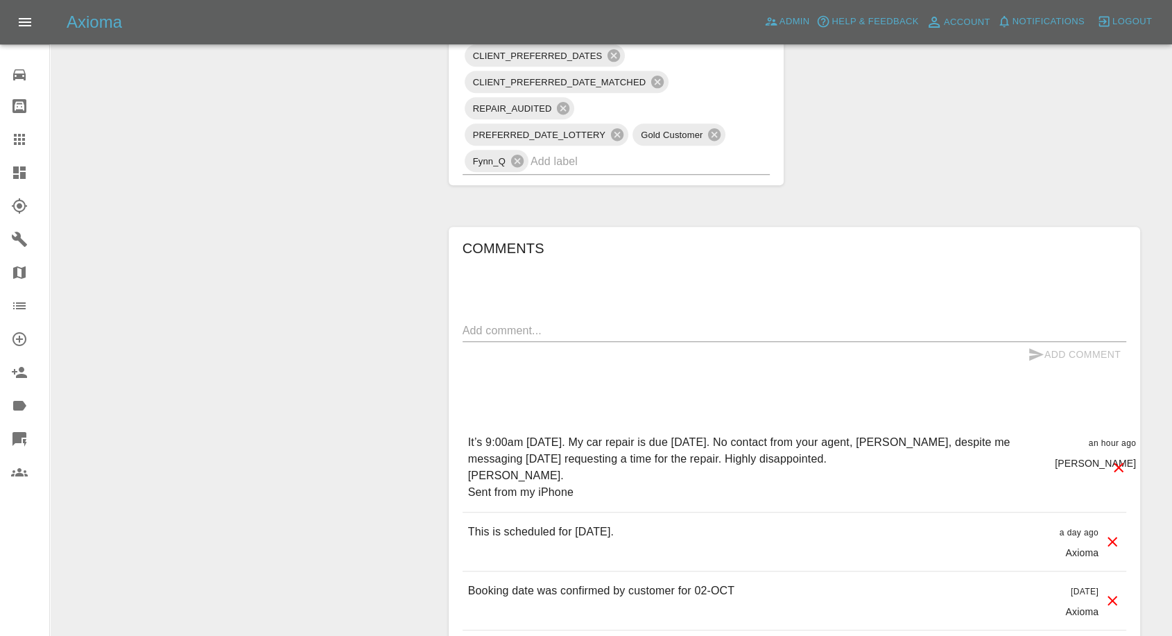
scroll to position [1001, 0]
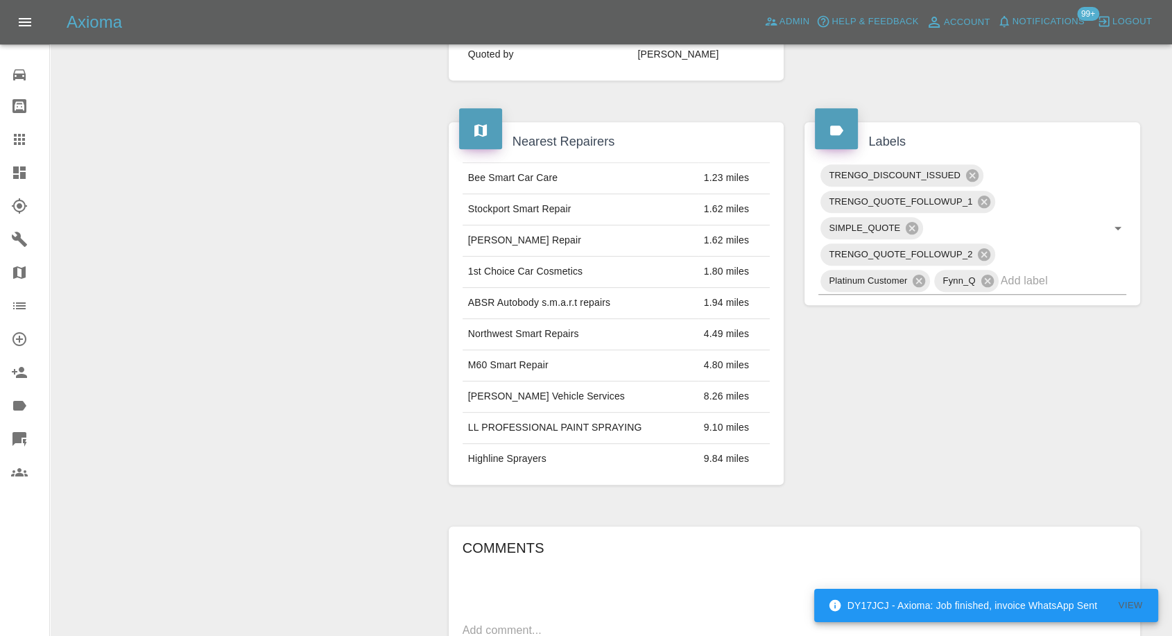
scroll to position [847, 0]
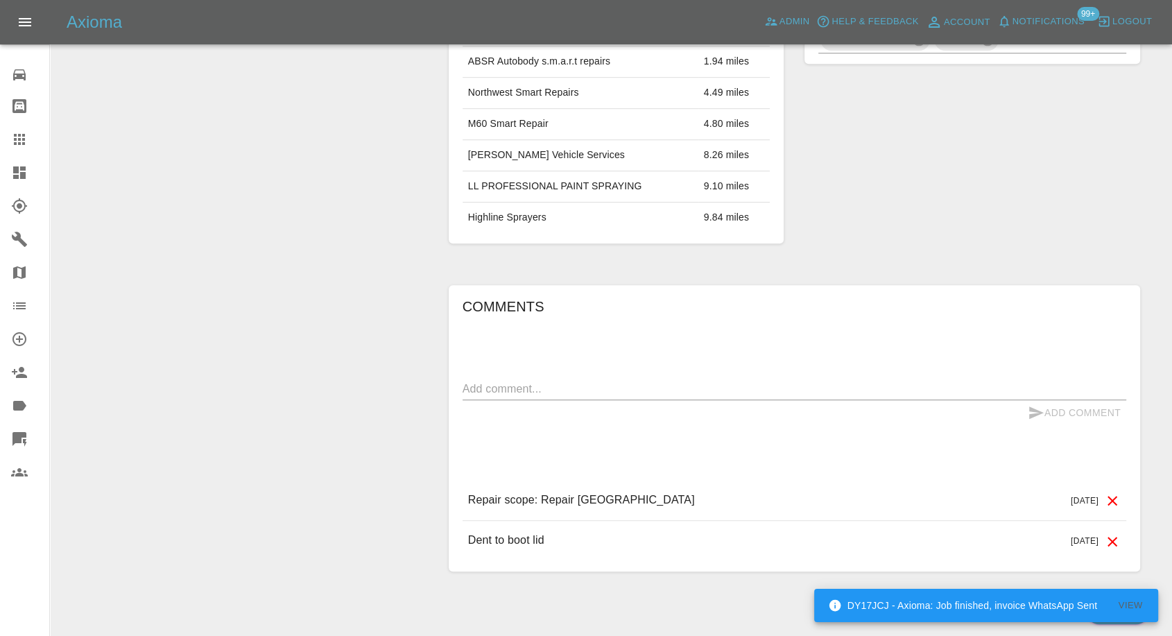
click at [667, 385] on textarea at bounding box center [793, 389] width 663 height 16
paste textarea "thank you for your message. I have now sold the car so won’t need the work done…"
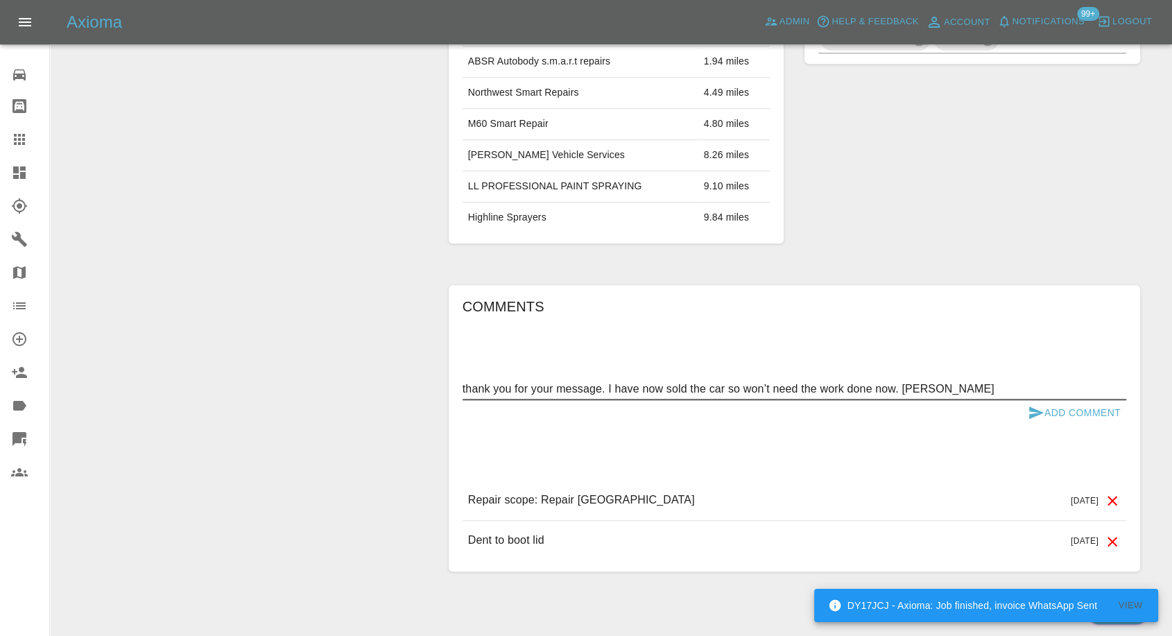
type textarea "thank you for your message. I have now sold the car so won’t need the work done…"
click at [1032, 412] on icon "submit" at bounding box center [1036, 412] width 15 height 12
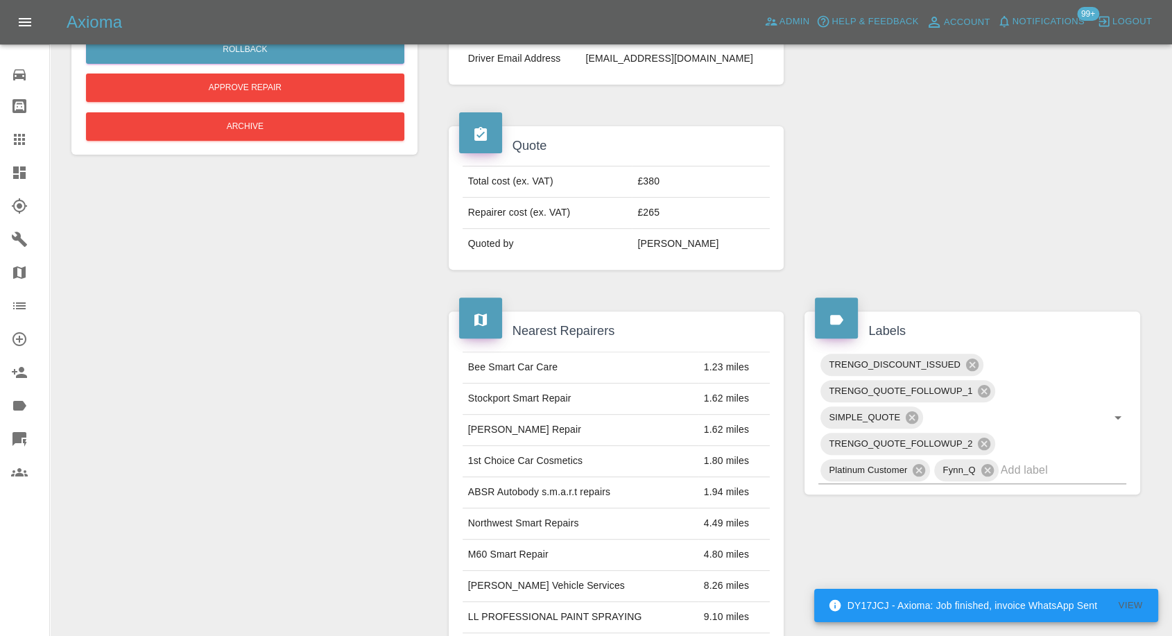
scroll to position [231, 0]
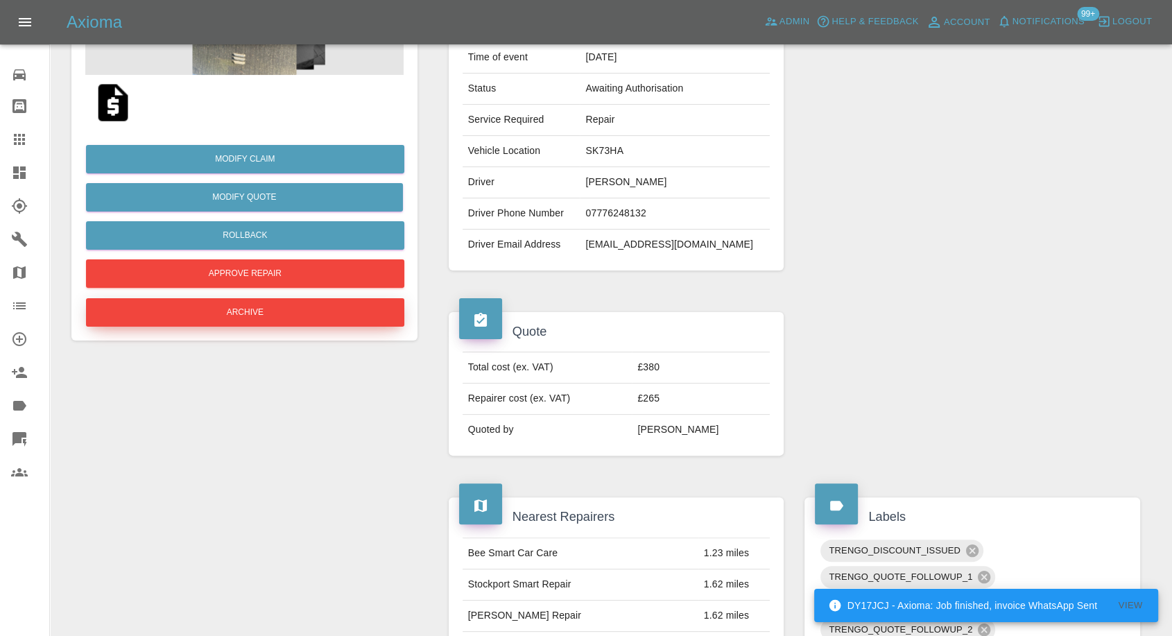
click at [318, 315] on button "Archive" at bounding box center [245, 312] width 318 height 28
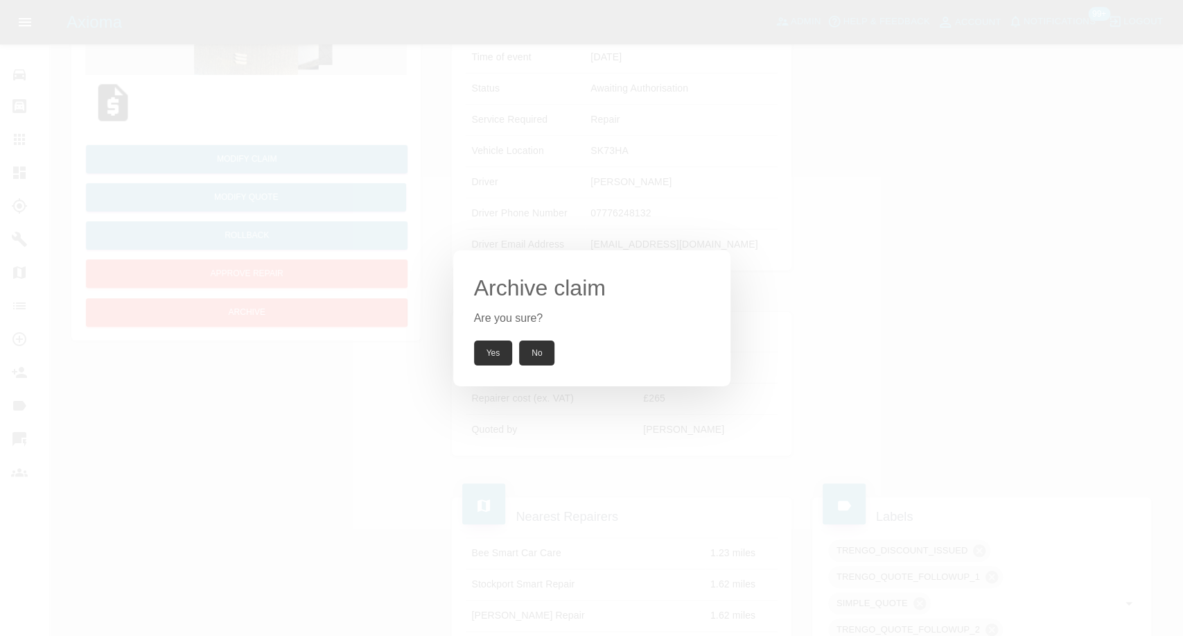
click at [481, 358] on button "Yes" at bounding box center [493, 352] width 39 height 25
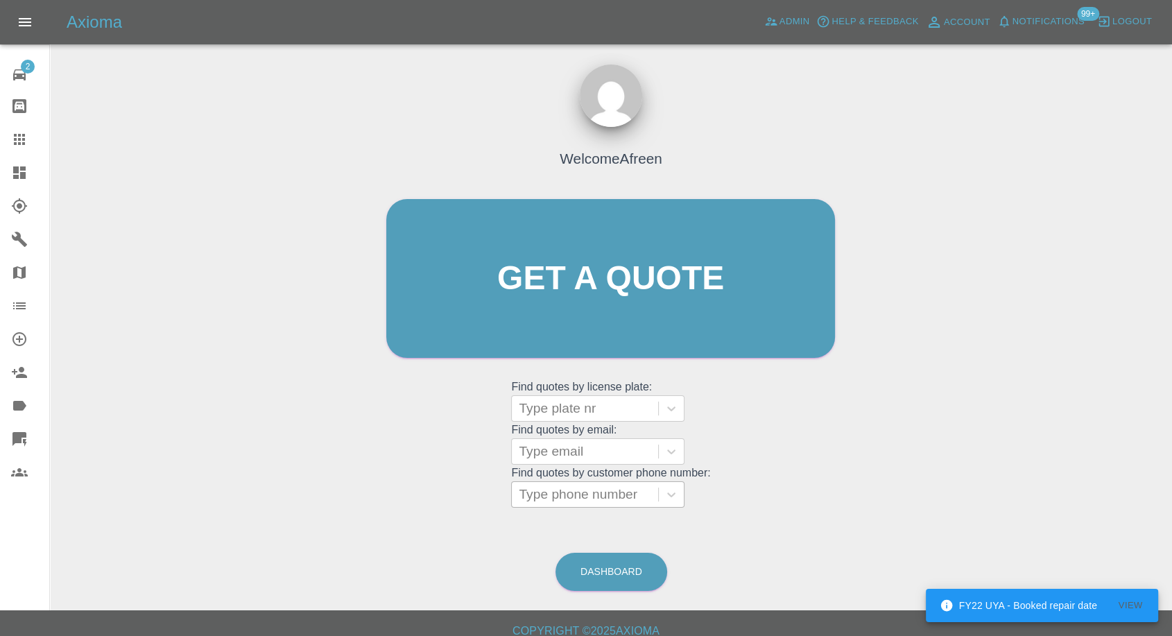
click at [623, 502] on div at bounding box center [585, 494] width 132 height 19
paste input "[PHONE_NUMBER]"
drag, startPoint x: 544, startPoint y: 497, endPoint x: 430, endPoint y: 501, distance: 113.8
click at [430, 501] on div "Welcome Afreen Get a quote Get a quote Find quotes by license plate: Type plate…" at bounding box center [611, 305] width 478 height 419
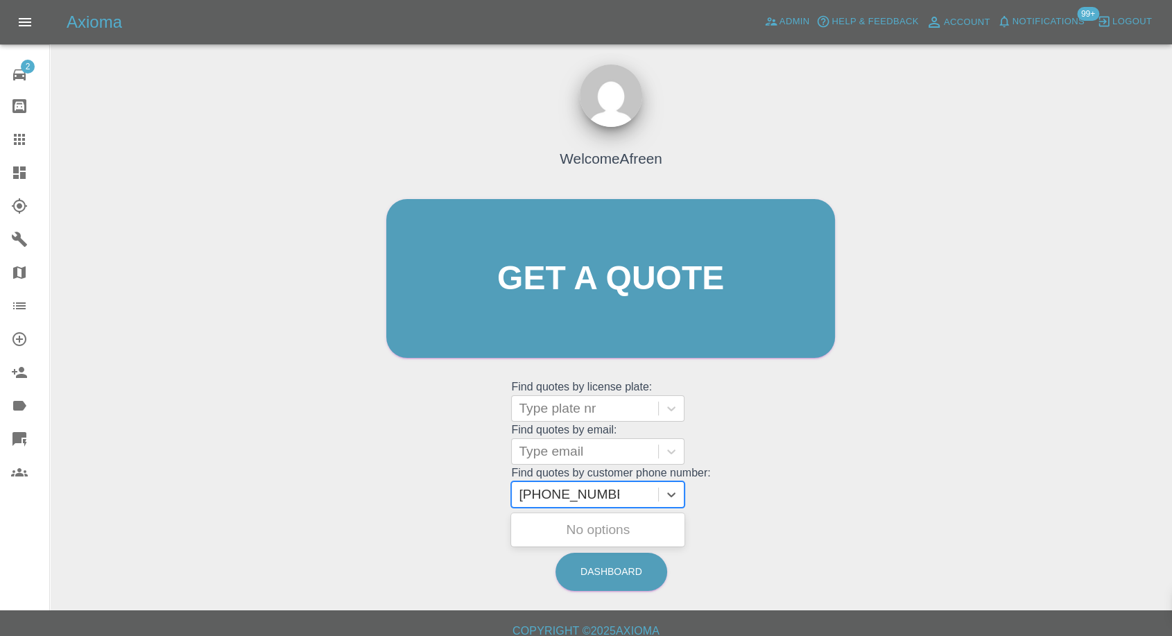
type input "07943201276"
click at [605, 528] on div "YD74ZWK, Awaiting Repair" at bounding box center [597, 538] width 173 height 44
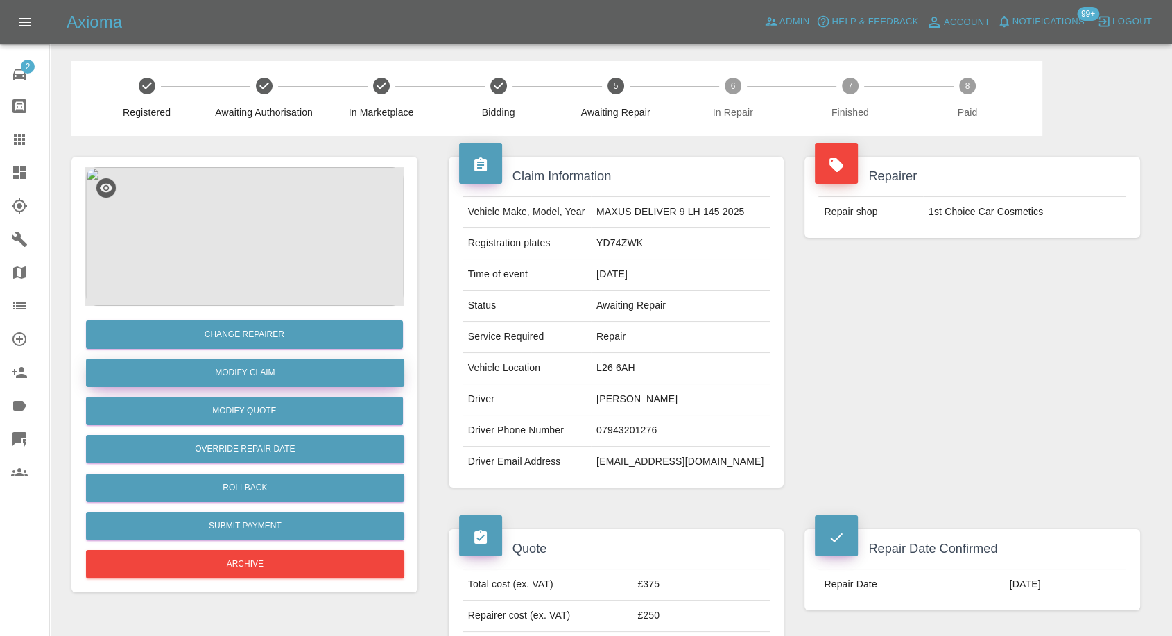
drag, startPoint x: 261, startPoint y: 375, endPoint x: 277, endPoint y: 378, distance: 16.9
click at [261, 374] on link "Modify Claim" at bounding box center [245, 372] width 318 height 28
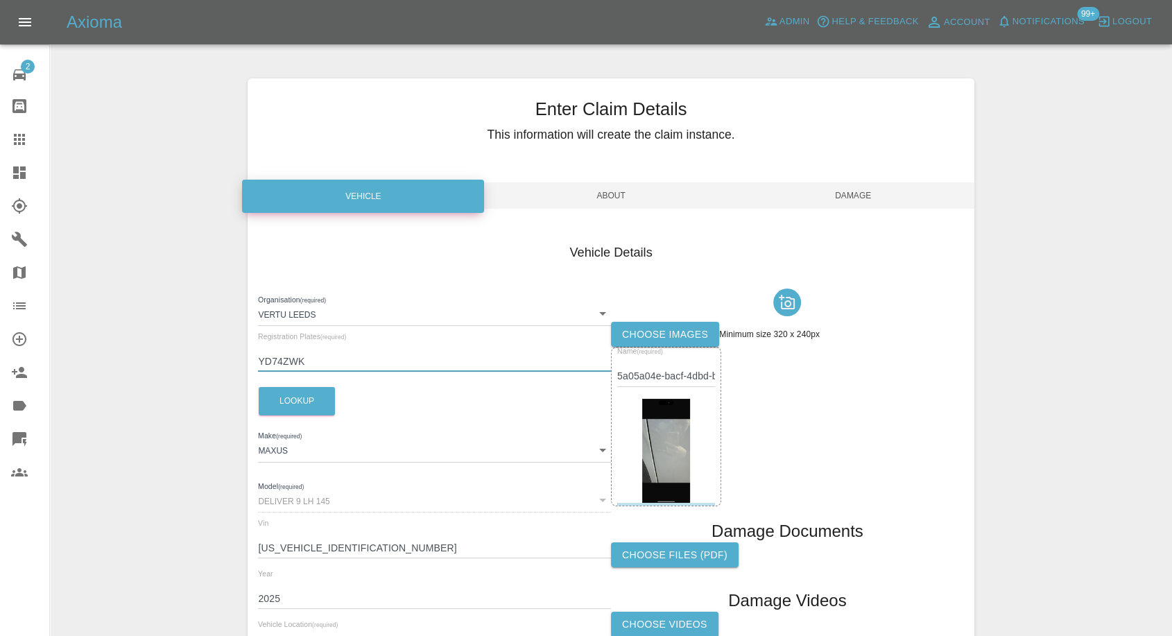
drag, startPoint x: 323, startPoint y: 362, endPoint x: 211, endPoint y: 359, distance: 112.3
click at [211, 359] on div "Enter Claim Details This information will create the claim instance. Vehicle Ab…" at bounding box center [611, 399] width 1120 height 677
paste input "d75 Zwk"
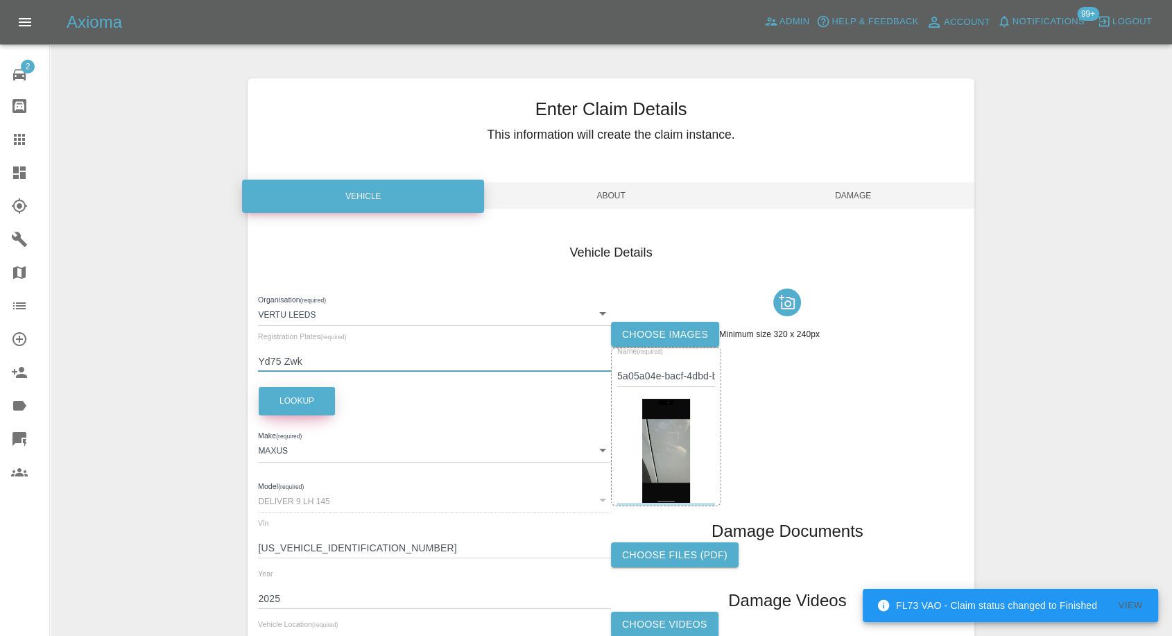
type input "Yd75 Zwk"
click at [298, 402] on button "Lookup" at bounding box center [297, 401] width 76 height 28
type input "VOLKSWAGEN"
type input "ID 4 PURE MATCH"
type input "[US_VEHICLE_IDENTIFICATION_NUMBER]"
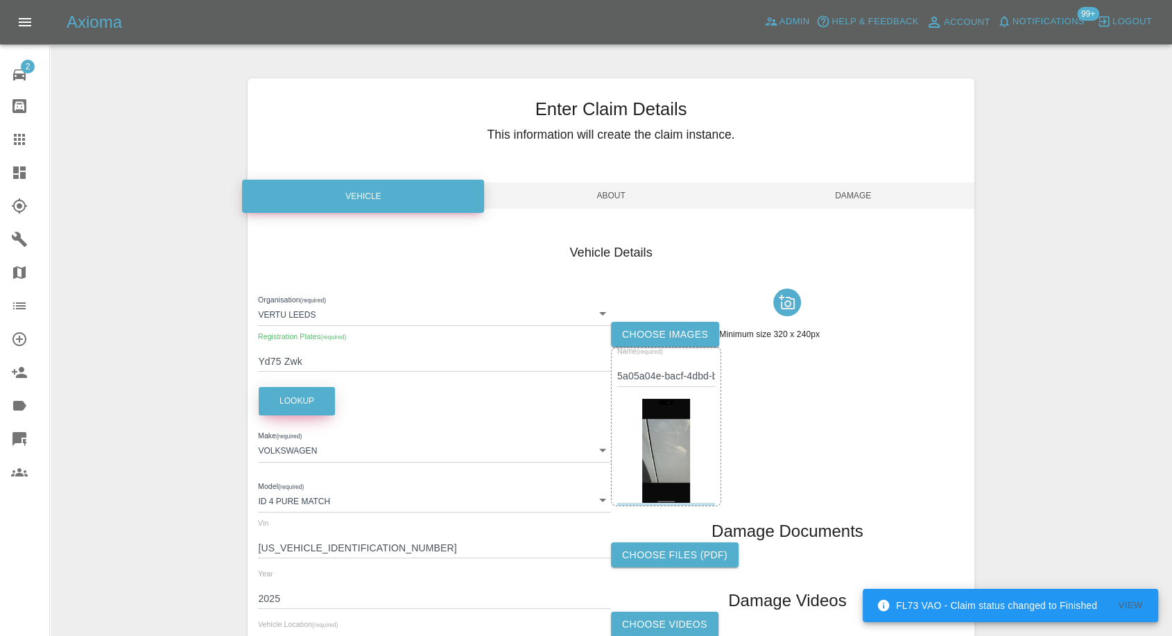
click at [298, 402] on button "Lookup" at bounding box center [297, 401] width 76 height 28
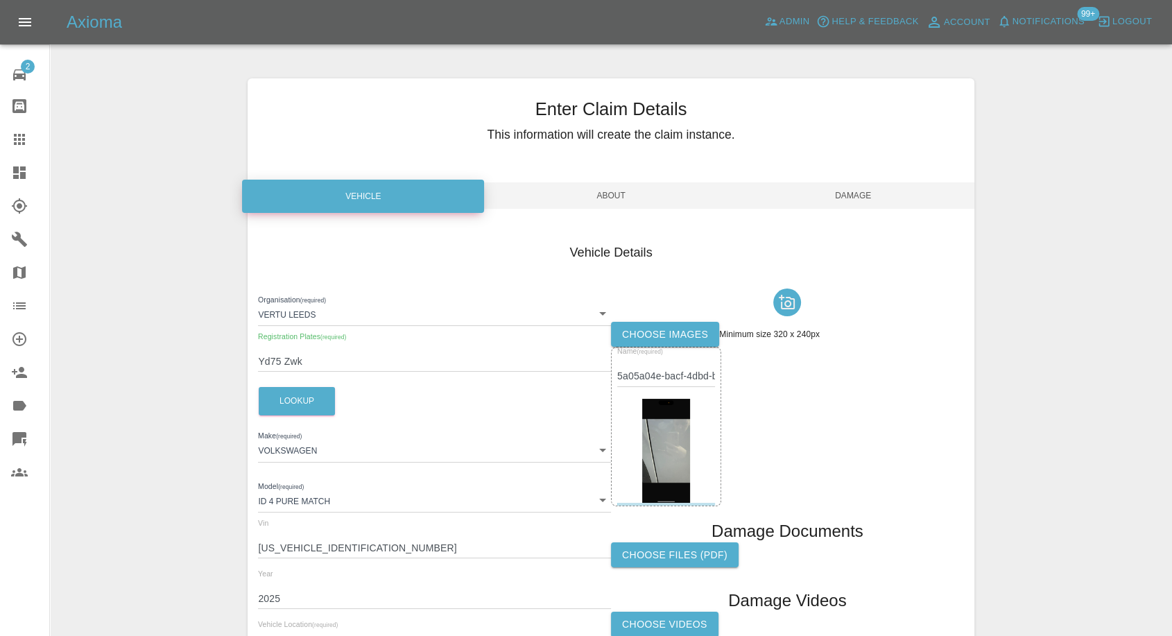
click at [827, 198] on span "Damage" at bounding box center [853, 195] width 242 height 26
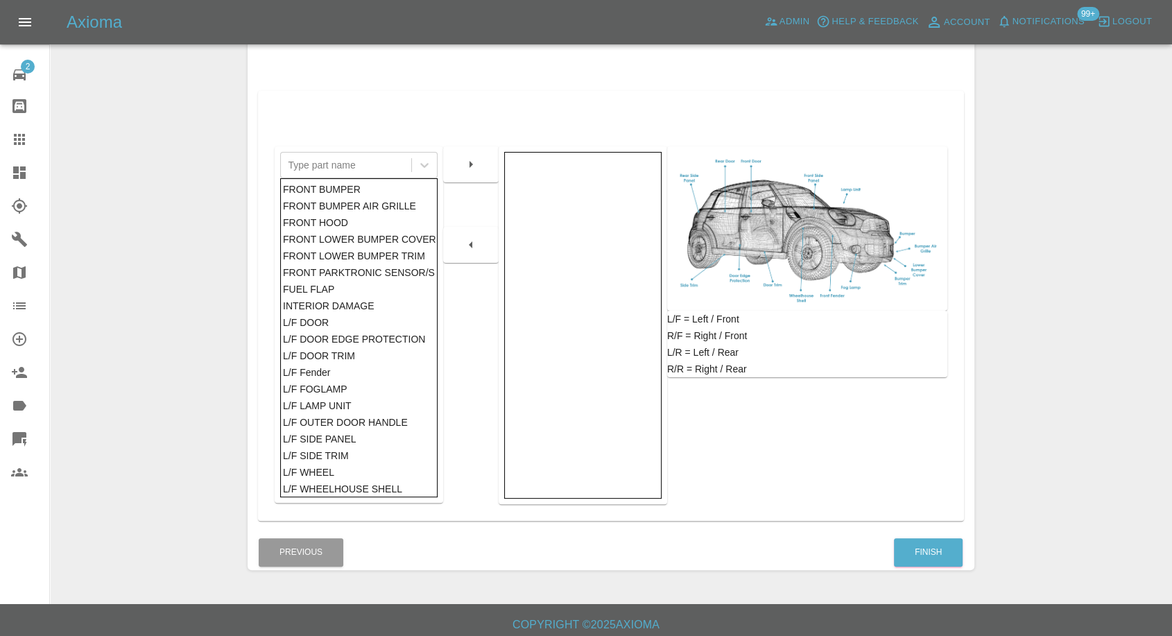
scroll to position [222, 0]
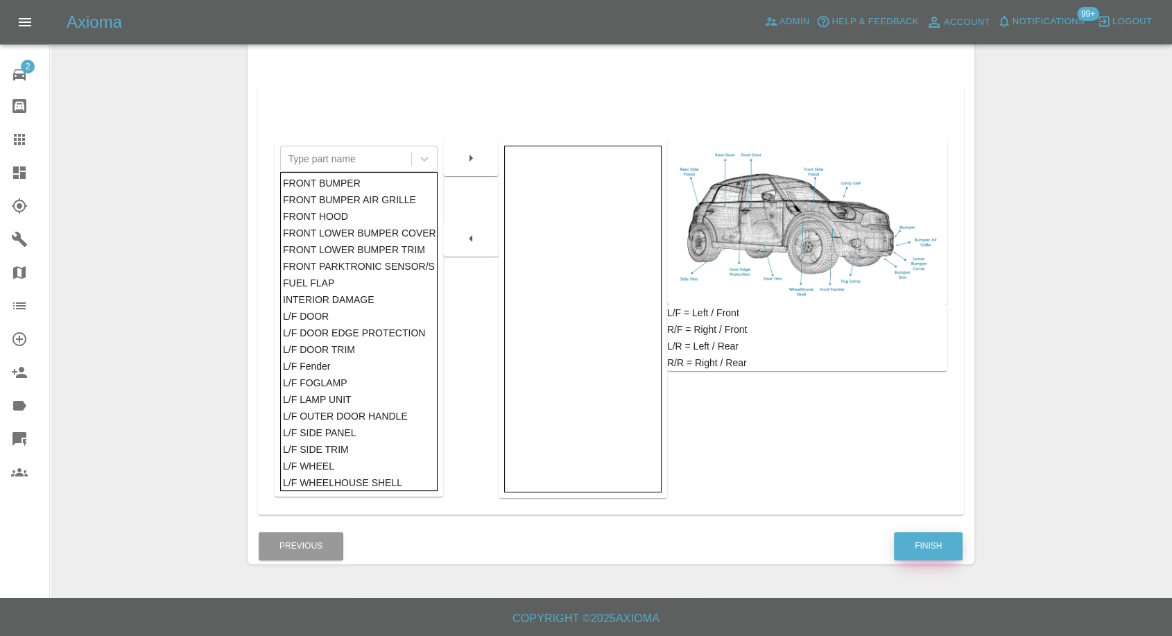
click at [928, 541] on button "Finish" at bounding box center [928, 546] width 69 height 28
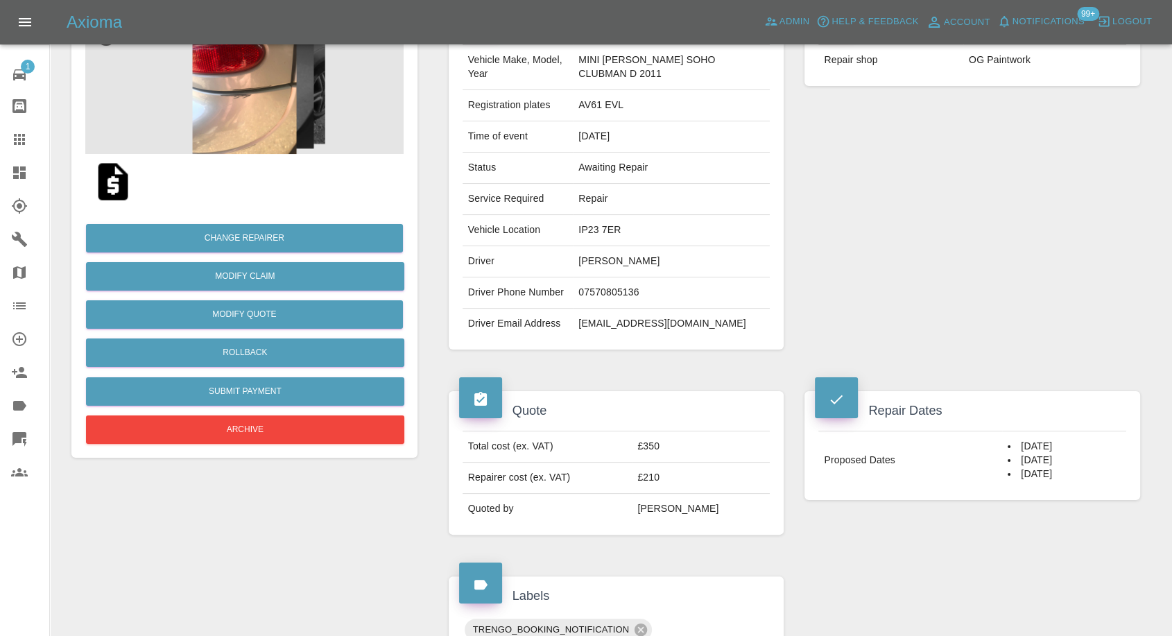
scroll to position [154, 0]
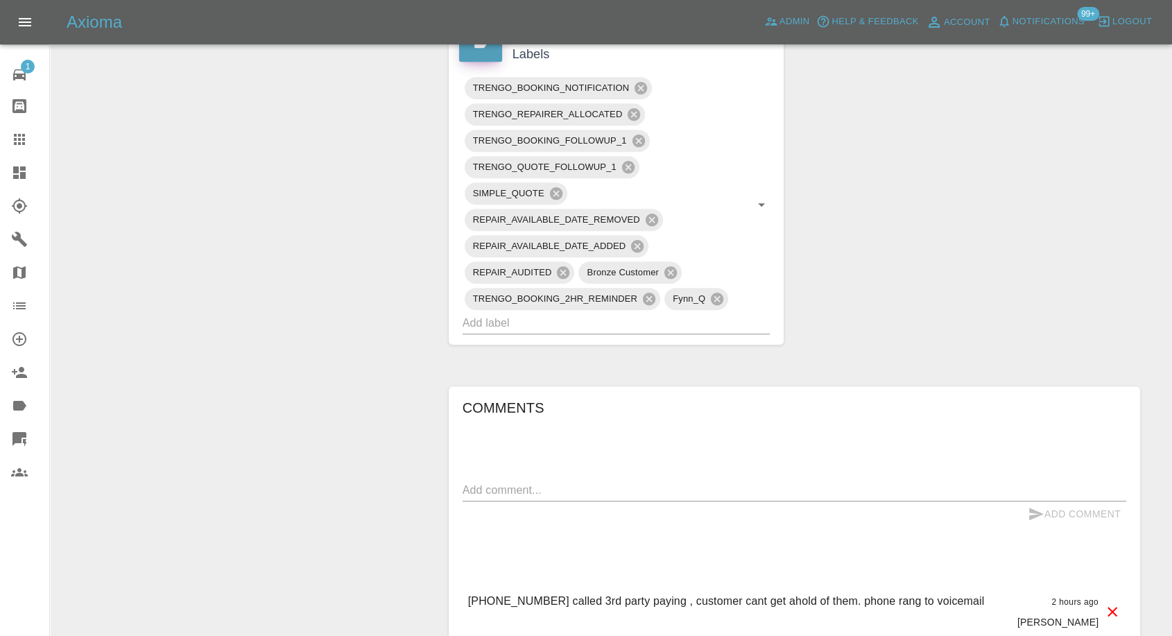
scroll to position [1001, 0]
